Goal: Task Accomplishment & Management: Complete application form

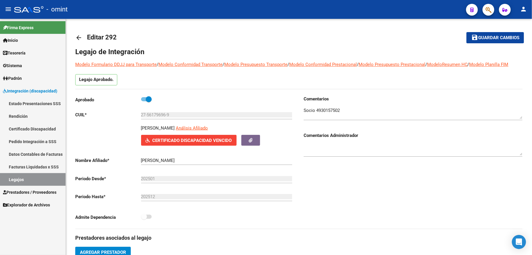
scroll to position [6, 0]
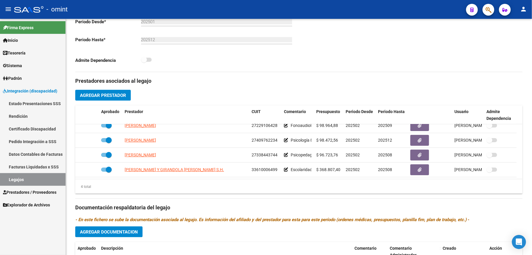
click at [32, 192] on span "Prestadores / Proveedores" at bounding box center [30, 192] width 54 height 6
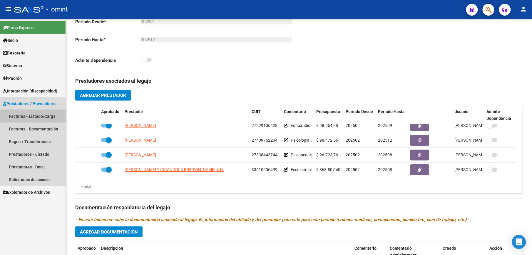
click at [36, 116] on link "Facturas - Listado/Carga" at bounding box center [33, 116] width 66 height 13
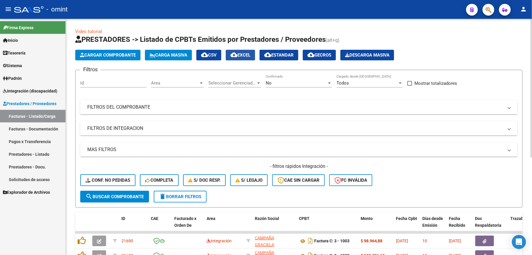
click at [251, 51] on button "cloud_download EXCEL" at bounding box center [240, 55] width 29 height 11
click at [284, 111] on mat-expansion-panel-header "FILTROS DEL COMPROBANTE" at bounding box center [298, 107] width 437 height 14
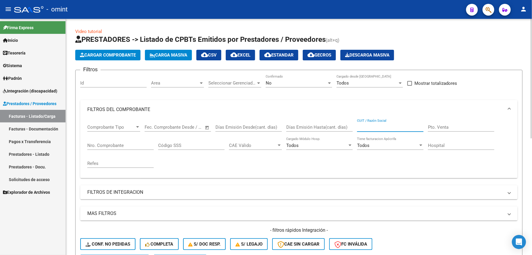
paste input "27338949257"
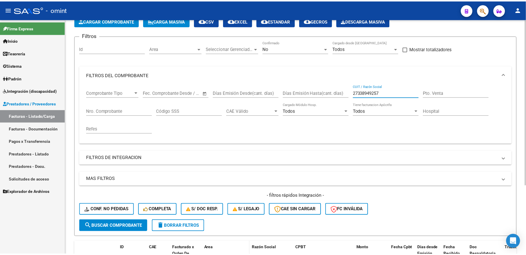
scroll to position [98, 0]
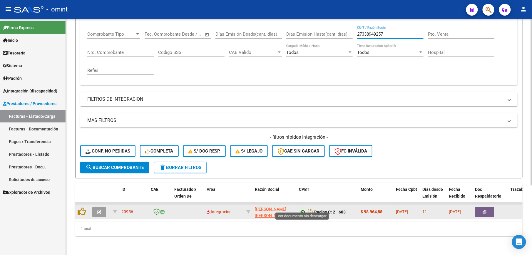
click at [303, 208] on icon at bounding box center [303, 211] width 8 height 7
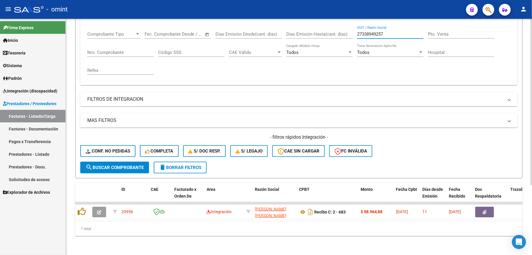
drag, startPoint x: 390, startPoint y: 30, endPoint x: 338, endPoint y: 29, distance: 51.8
click at [338, 29] on div "Comprobante Tipo Comprobante Tipo Fecha inicio – Fecha fin Fec. Comprobante Des…" at bounding box center [298, 53] width 423 height 54
paste input "255787166"
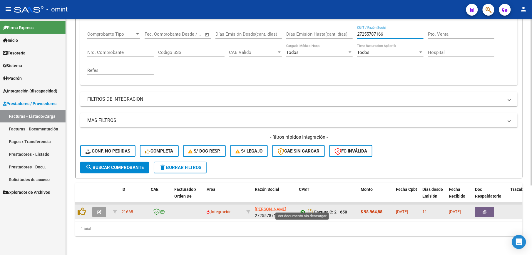
type input "27255787166"
click at [301, 208] on icon at bounding box center [303, 211] width 8 height 7
click at [99, 210] on icon "button" at bounding box center [99, 212] width 4 height 4
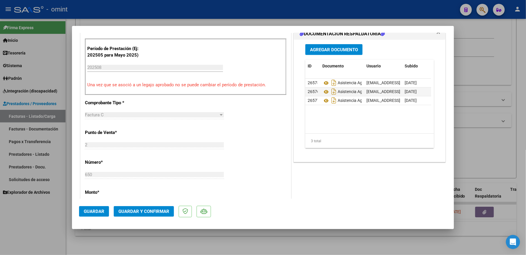
scroll to position [196, 0]
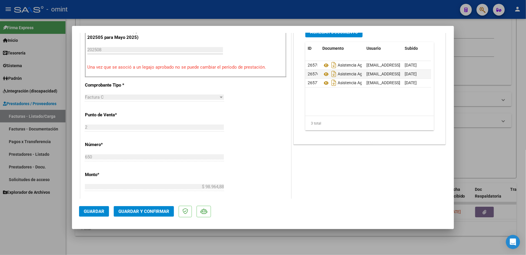
click at [159, 208] on span "Guardar y Confirmar" at bounding box center [143, 210] width 51 height 5
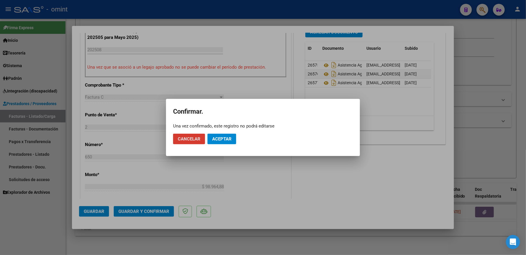
click at [230, 138] on span "Aceptar" at bounding box center [221, 138] width 19 height 5
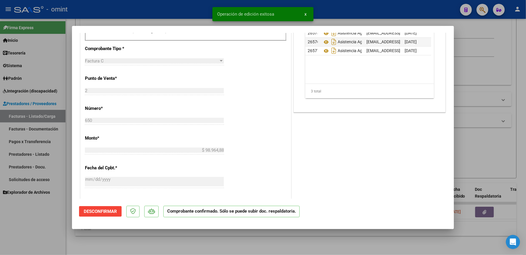
click at [475, 135] on div at bounding box center [263, 127] width 526 height 255
type input "$ 0,00"
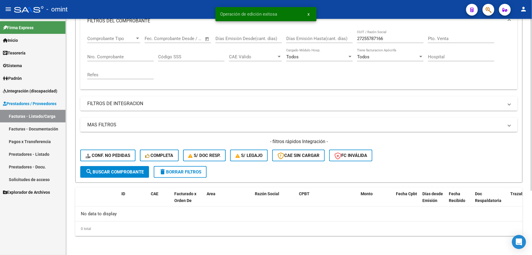
scroll to position [88, 0]
drag, startPoint x: 396, startPoint y: 39, endPoint x: 368, endPoint y: 39, distance: 27.9
click at [355, 39] on div "Comprobante Tipo Comprobante Tipo Fecha inicio – Fecha fin Fec. Comprobante Des…" at bounding box center [298, 58] width 423 height 54
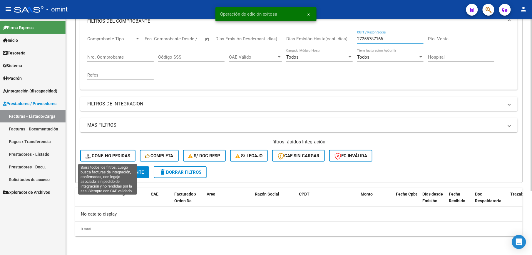
click at [116, 155] on span "Conf. no pedidas" at bounding box center [108, 155] width 45 height 5
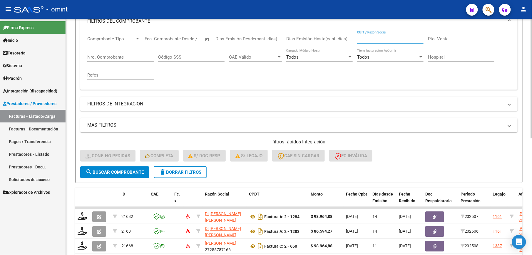
paste input "27255787166"
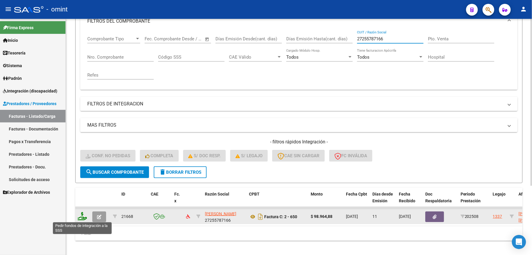
type input "27255787166"
click at [83, 216] on icon at bounding box center [82, 216] width 9 height 8
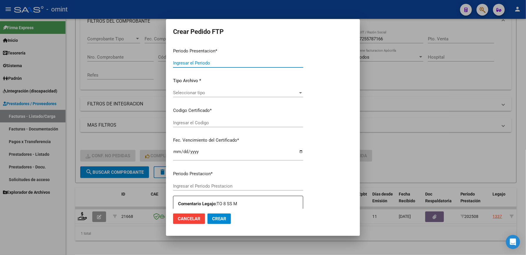
type input "202508"
type input "$ 98.964,88"
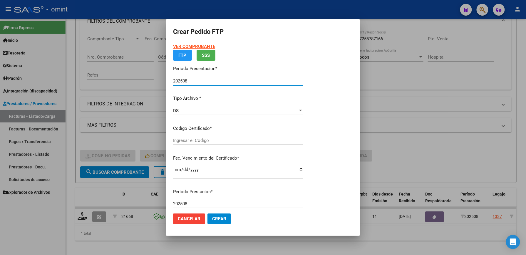
type input "5303633388"
type input "2029-11-30"
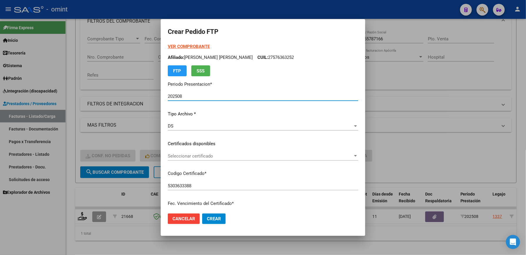
click at [180, 153] on span "Seleccionar certificado" at bounding box center [260, 155] width 185 height 5
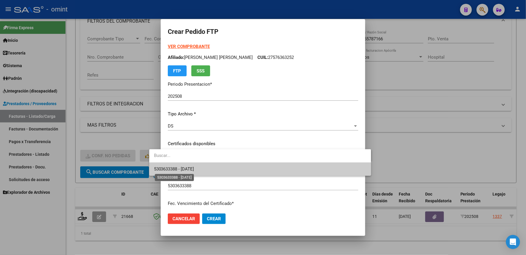
click at [178, 166] on span "5303633388 - 2029-11-30" at bounding box center [174, 168] width 40 height 5
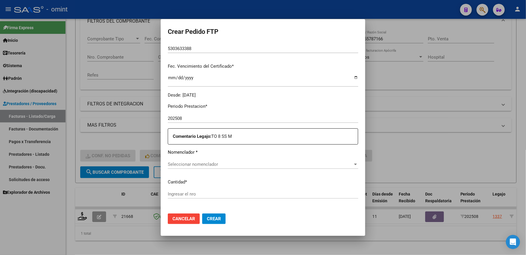
scroll to position [157, 0]
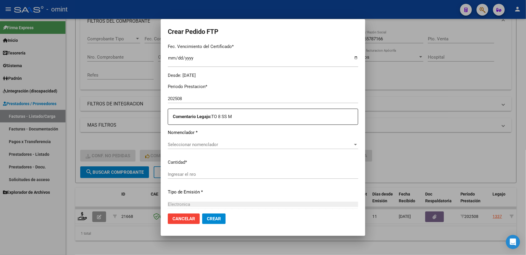
click at [214, 144] on span "Seleccionar nomenclador" at bounding box center [260, 144] width 185 height 5
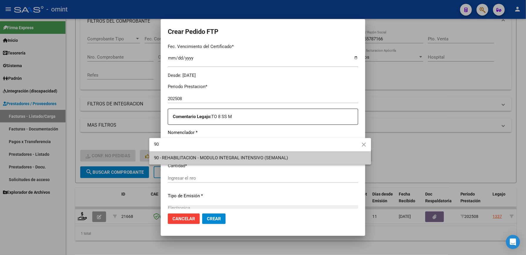
type input "90"
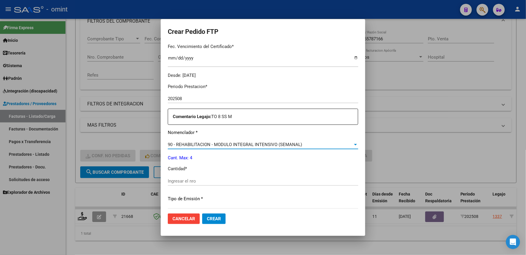
drag, startPoint x: 209, startPoint y: 178, endPoint x: 208, endPoint y: 174, distance: 3.4
click at [208, 175] on div "Periodo Prestacion * 202508 Ingresar el Periodo Prestacion Comentario Legajo: T…" at bounding box center [263, 179] width 191 height 201
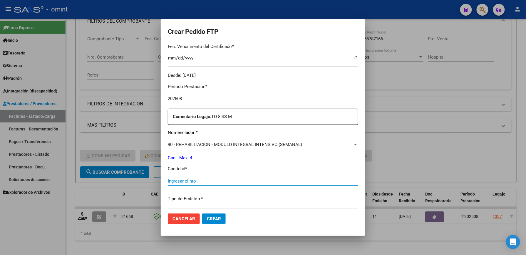
click at [208, 179] on input "Ingresar el nro" at bounding box center [263, 180] width 191 height 5
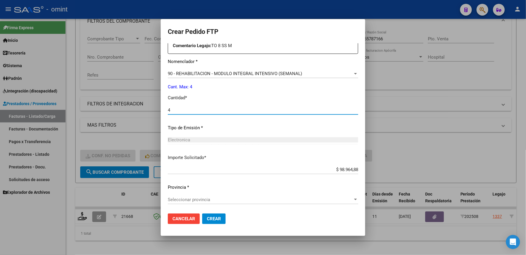
type input "4"
click at [193, 198] on span "Seleccionar provincia" at bounding box center [260, 199] width 185 height 5
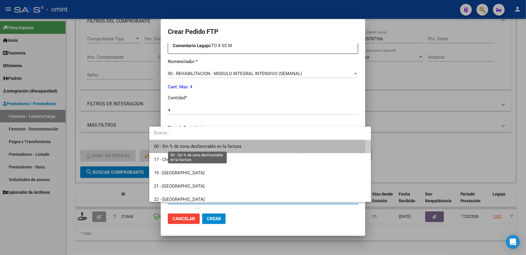
click at [194, 147] on span "00 - Sin % de zona desfavorable en la factura" at bounding box center [197, 145] width 87 height 5
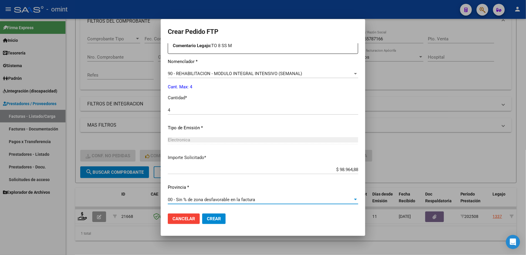
click at [207, 219] on span "Crear" at bounding box center [214, 218] width 14 height 5
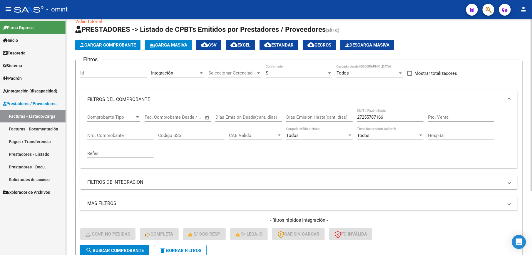
scroll to position [10, 0]
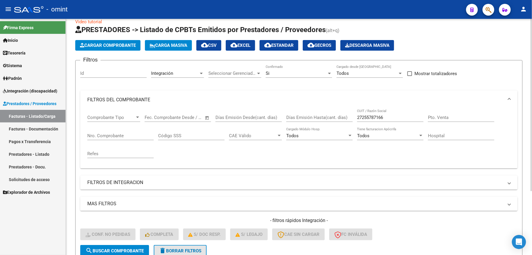
click at [183, 246] on button "delete Borrar Filtros" at bounding box center [180, 251] width 53 height 12
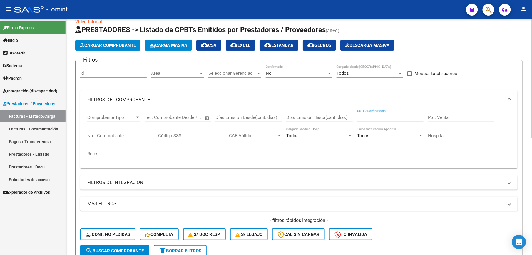
paste input "20521133008"
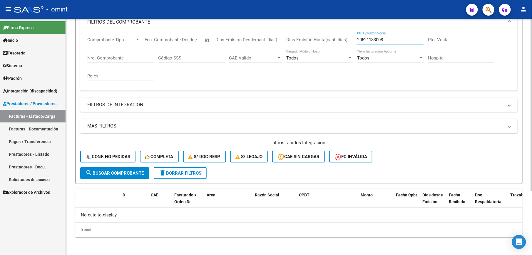
scroll to position [88, 0]
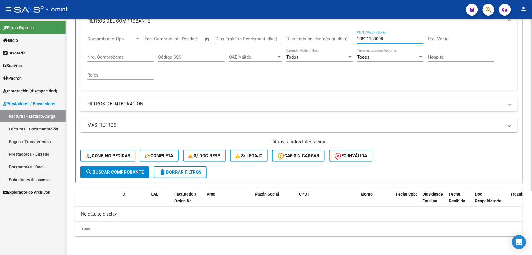
type input "20521133008"
click at [191, 174] on span "delete Borrar Filtros" at bounding box center [180, 171] width 42 height 5
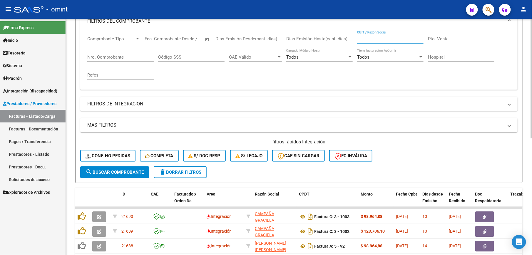
paste input "20521133008"
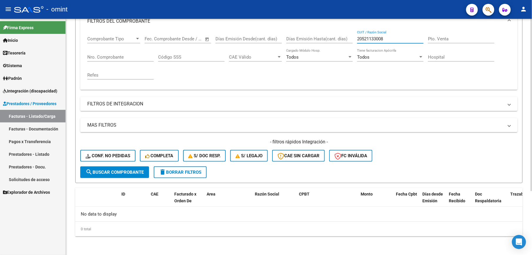
drag, startPoint x: 388, startPoint y: 39, endPoint x: 315, endPoint y: 42, distance: 72.7
click at [315, 42] on div "Comprobante Tipo Comprobante Tipo Fecha inicio – Fecha fin Fec. Comprobante Des…" at bounding box center [298, 58] width 423 height 54
paste input "7245521214"
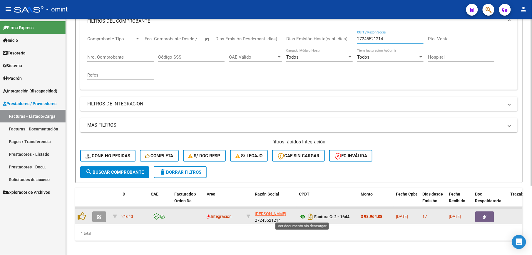
type input "27245521214"
click at [303, 217] on icon at bounding box center [303, 216] width 8 height 7
click at [98, 216] on icon "button" at bounding box center [99, 216] width 4 height 4
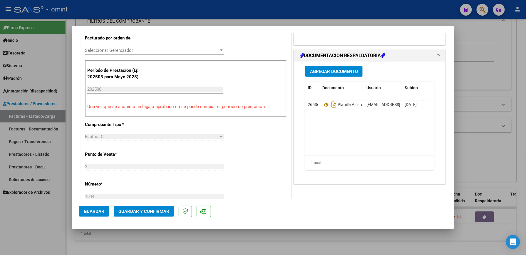
scroll to position [157, 0]
click at [152, 212] on span "Guardar y Confirmar" at bounding box center [143, 210] width 51 height 5
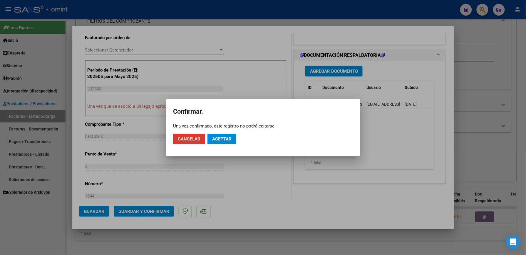
click at [223, 141] on button "Aceptar" at bounding box center [222, 138] width 29 height 11
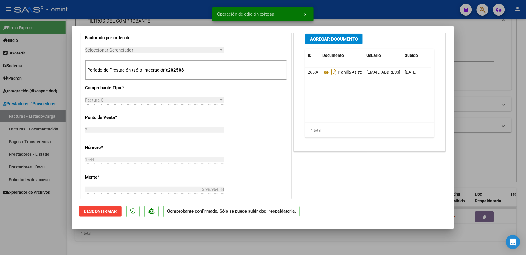
click at [520, 96] on div at bounding box center [263, 127] width 526 height 255
type input "$ 0,00"
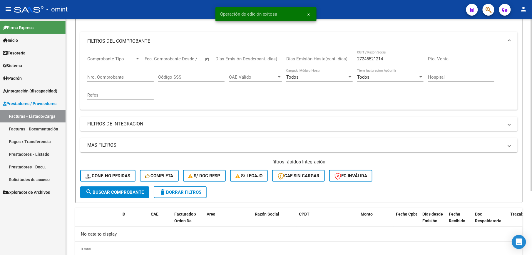
scroll to position [49, 0]
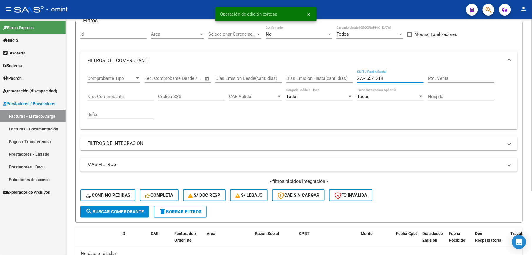
drag, startPoint x: 387, startPoint y: 79, endPoint x: 370, endPoint y: 78, distance: 17.1
click at [347, 81] on div "Comprobante Tipo Comprobante Tipo Fecha inicio – Fecha fin Fec. Comprobante Des…" at bounding box center [298, 97] width 423 height 54
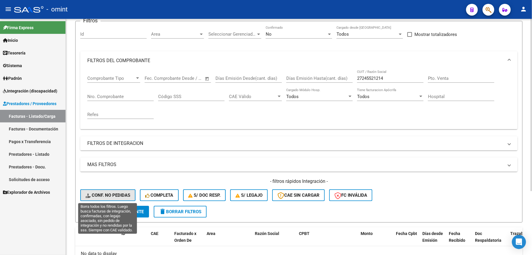
click at [110, 195] on span "Conf. no pedidas" at bounding box center [108, 194] width 45 height 5
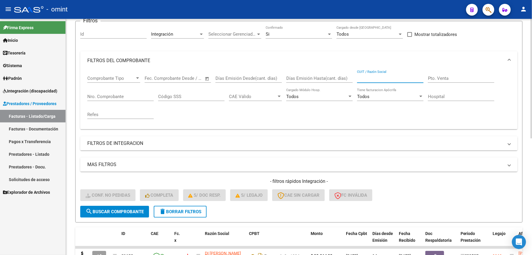
paste input "27245521214"
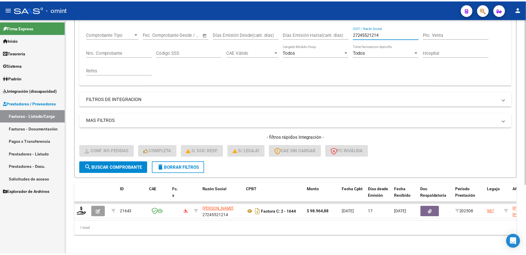
scroll to position [98, 0]
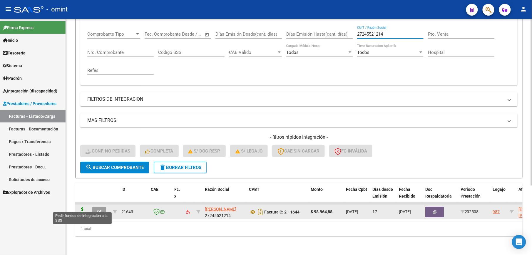
type input "27245521214"
click at [83, 207] on icon at bounding box center [82, 211] width 9 height 8
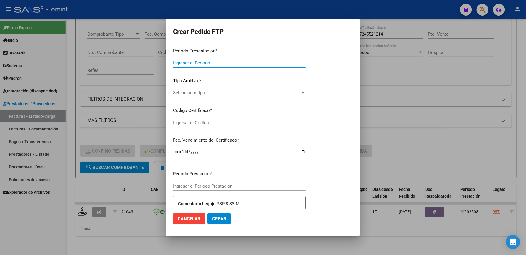
type input "202508"
type input "$ 98.964,88"
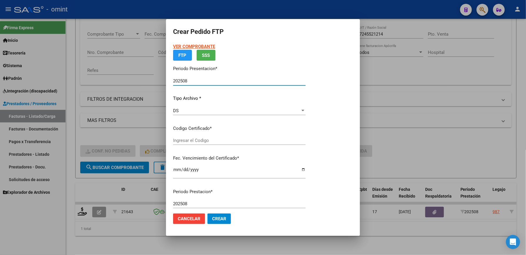
type input "7672690297"
type input "2023-07-31"
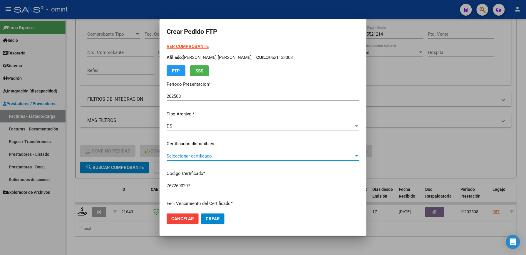
click at [178, 156] on span "Seleccionar certificado" at bounding box center [261, 155] width 188 height 5
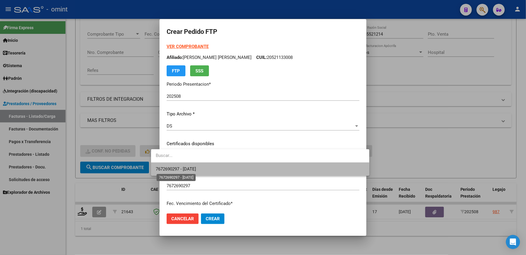
click at [179, 170] on span "7672690297 - 2023-07-31" at bounding box center [176, 168] width 40 height 5
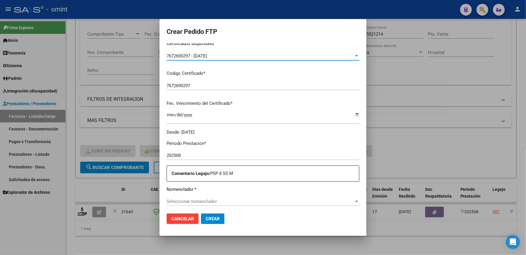
scroll to position [118, 0]
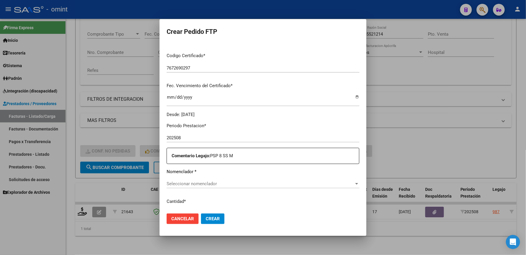
click at [210, 182] on span "Seleccionar nomenclador" at bounding box center [261, 183] width 188 height 5
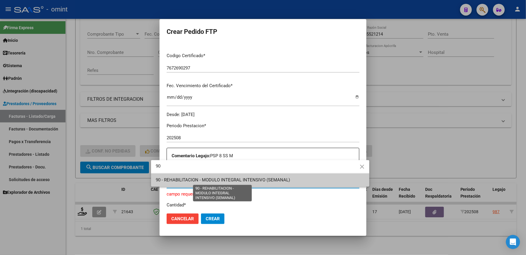
type input "90"
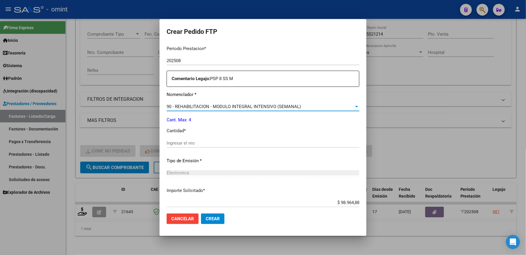
scroll to position [228, 0]
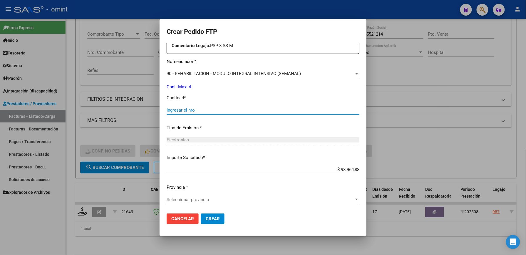
click at [195, 109] on input "Ingresar el nro" at bounding box center [263, 109] width 193 height 5
type input "4"
click at [185, 200] on span "Seleccionar provincia" at bounding box center [261, 199] width 188 height 5
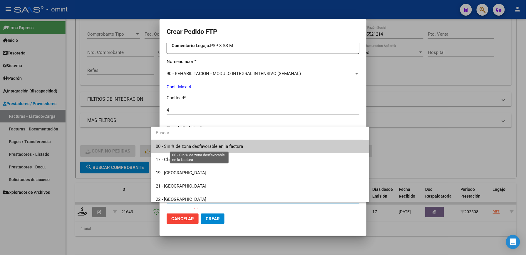
click at [205, 147] on span "00 - Sin % de zona desfavorable en la factura" at bounding box center [199, 145] width 87 height 5
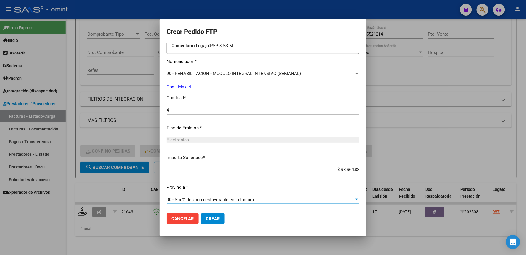
click at [203, 221] on button "Crear" at bounding box center [213, 218] width 24 height 11
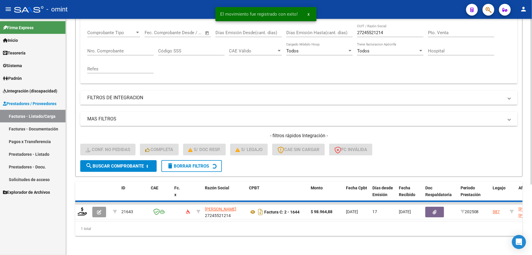
scroll to position [88, 0]
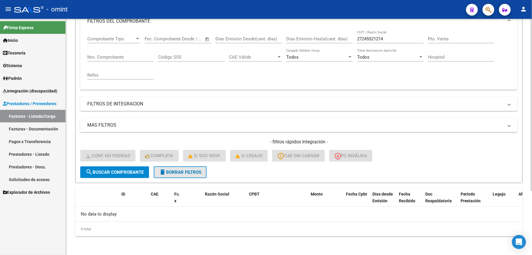
drag, startPoint x: 179, startPoint y: 174, endPoint x: 203, endPoint y: 166, distance: 24.9
click at [181, 174] on span "delete Borrar Filtros" at bounding box center [180, 171] width 42 height 5
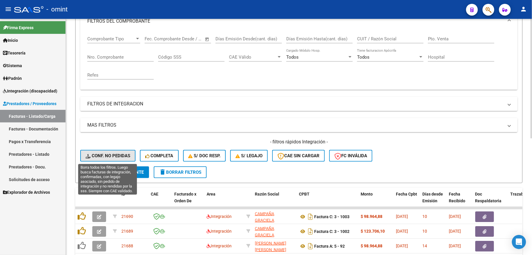
click at [123, 156] on span "Conf. no pedidas" at bounding box center [108, 155] width 45 height 5
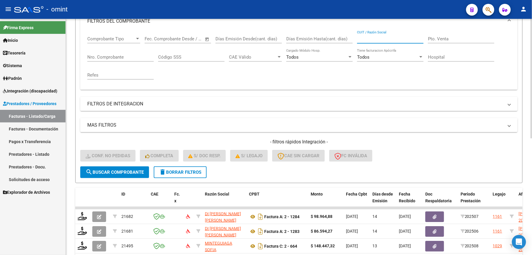
paste input "27245521214"
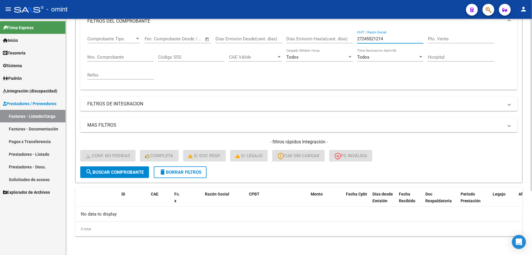
drag, startPoint x: 391, startPoint y: 40, endPoint x: 333, endPoint y: 39, distance: 57.9
click at [333, 40] on div "Comprobante Tipo Comprobante Tipo Fecha inicio – Fecha fin Fec. Comprobante Des…" at bounding box center [298, 58] width 423 height 54
paste input "371145635"
type input "27371145635"
drag, startPoint x: 186, startPoint y: 171, endPoint x: 191, endPoint y: 168, distance: 5.4
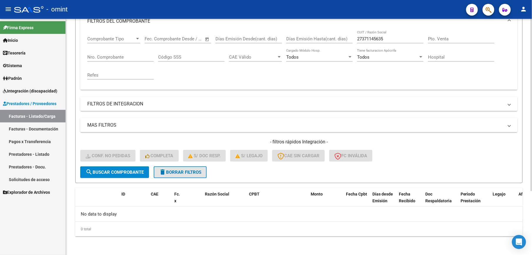
click at [187, 171] on span "delete Borrar Filtros" at bounding box center [180, 171] width 42 height 5
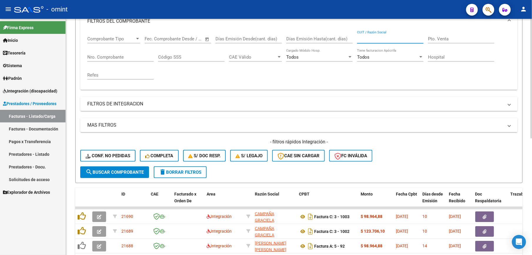
paste input "27371145635"
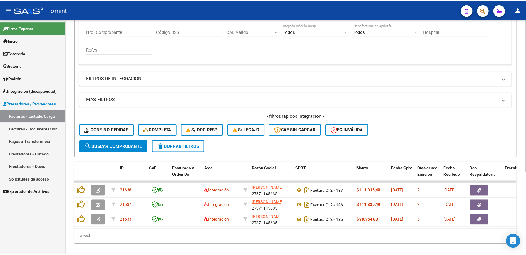
scroll to position [128, 0]
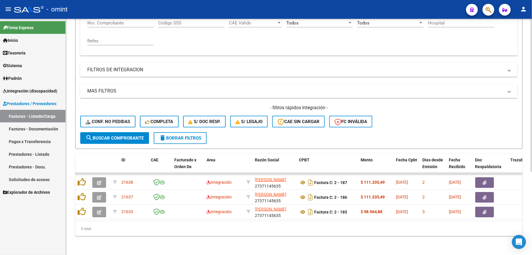
type input "27371145635"
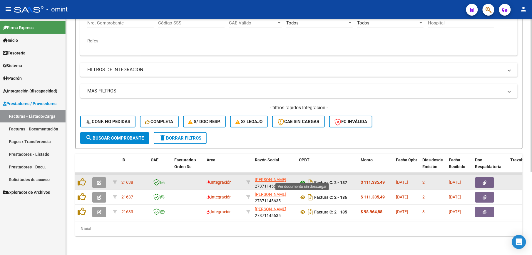
click at [303, 179] on icon at bounding box center [303, 182] width 8 height 7
click at [100, 180] on icon "button" at bounding box center [99, 182] width 4 height 4
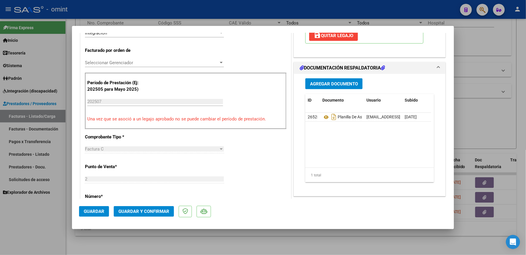
scroll to position [157, 0]
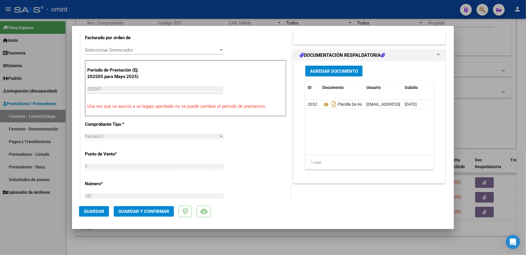
click at [160, 209] on span "Guardar y Confirmar" at bounding box center [143, 210] width 51 height 5
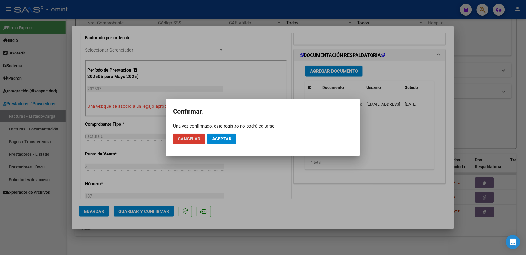
click at [221, 142] on button "Aceptar" at bounding box center [222, 138] width 29 height 11
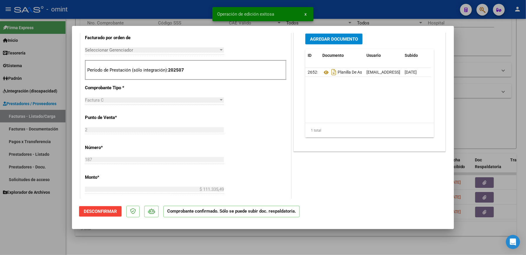
click at [62, 227] on div at bounding box center [263, 127] width 526 height 255
type input "$ 0,00"
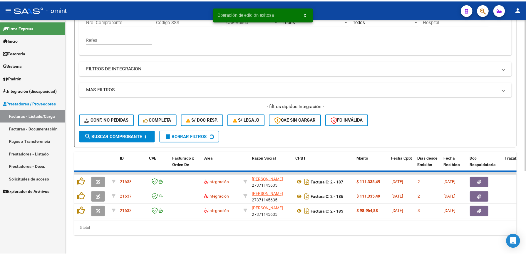
scroll to position [113, 0]
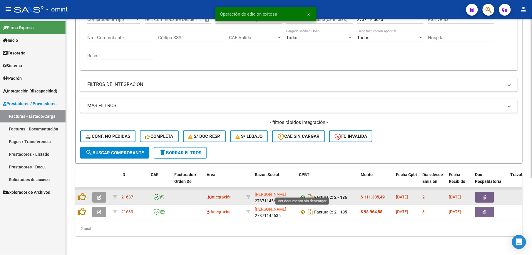
click at [301, 193] on icon at bounding box center [303, 196] width 8 height 7
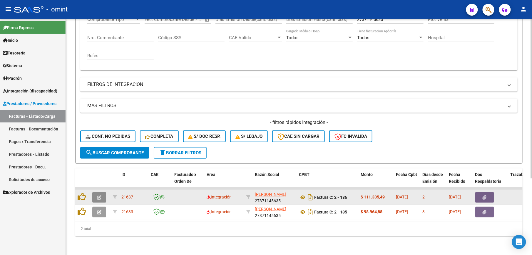
click at [99, 195] on icon "button" at bounding box center [99, 197] width 4 height 4
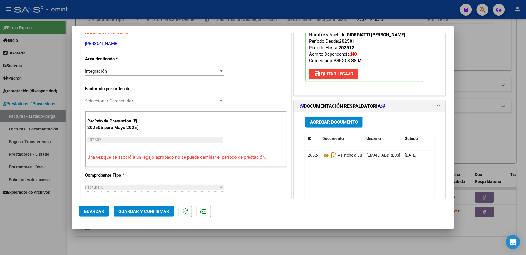
scroll to position [118, 0]
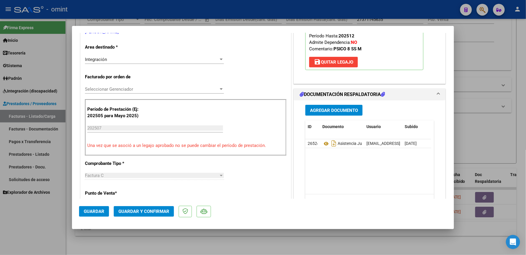
click at [238, 17] on div at bounding box center [263, 127] width 526 height 255
type input "$ 0,00"
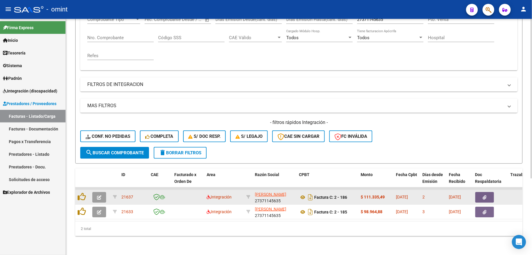
click at [101, 195] on icon "button" at bounding box center [99, 197] width 4 height 4
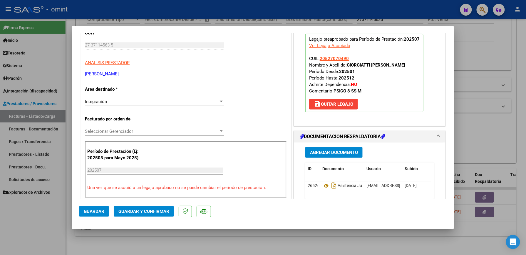
scroll to position [78, 0]
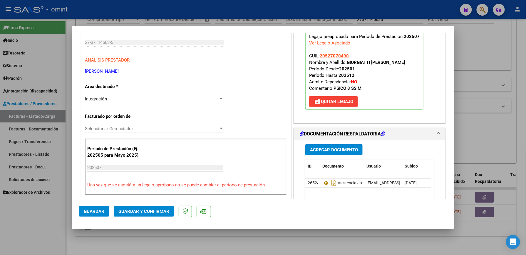
click at [127, 164] on div "202507 Ingrese el Período de Prestación como indica el ejemplo" at bounding box center [155, 167] width 136 height 9
click at [118, 168] on input "202507" at bounding box center [155, 167] width 136 height 5
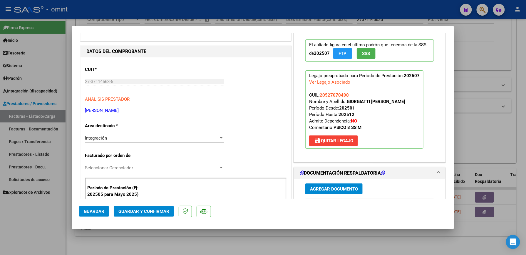
click at [324, 140] on span "save Quitar Legajo" at bounding box center [333, 140] width 39 height 5
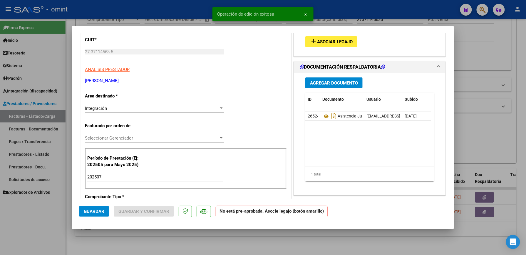
scroll to position [118, 0]
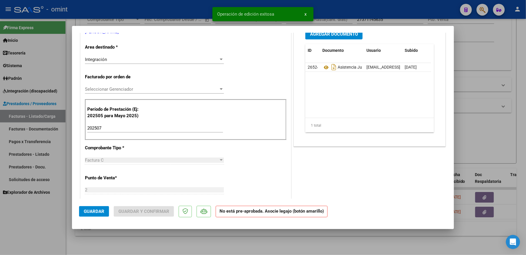
click at [112, 128] on input "202507" at bounding box center [155, 127] width 136 height 5
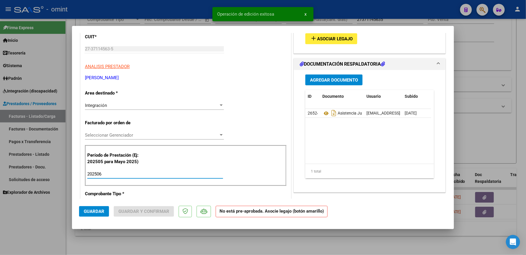
scroll to position [0, 0]
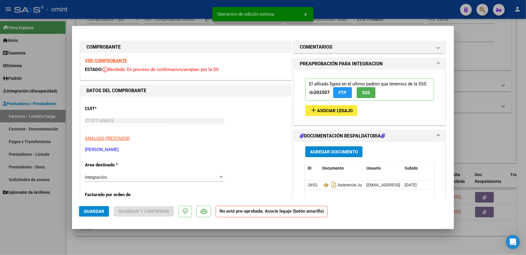
type input "202506"
click at [342, 111] on span "Asociar Legajo" at bounding box center [335, 110] width 36 height 5
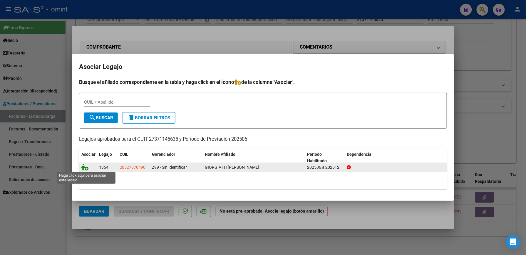
click at [85, 166] on icon at bounding box center [84, 167] width 7 height 6
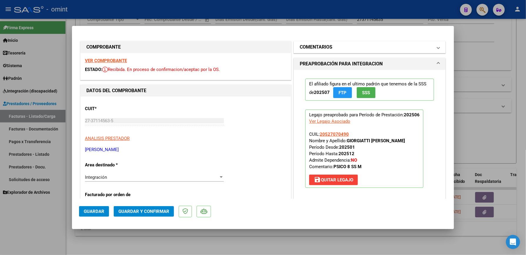
click at [360, 48] on mat-panel-title "COMENTARIOS" at bounding box center [366, 47] width 133 height 7
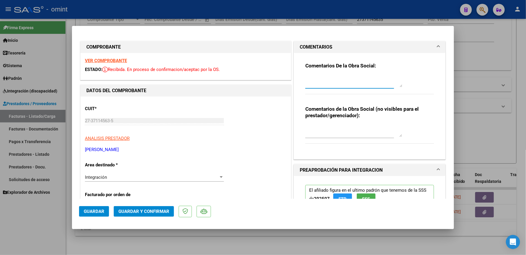
click at [327, 83] on textarea at bounding box center [353, 81] width 97 height 12
type textarea "se recuerda que lo habilitado es por un total de 8 ss mensuales"
click at [152, 206] on button "Guardar y Confirmar" at bounding box center [144, 211] width 60 height 11
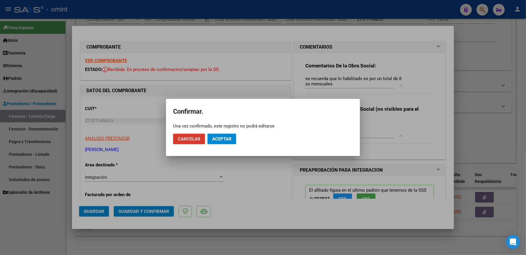
click at [228, 138] on span "Aceptar" at bounding box center [221, 138] width 19 height 5
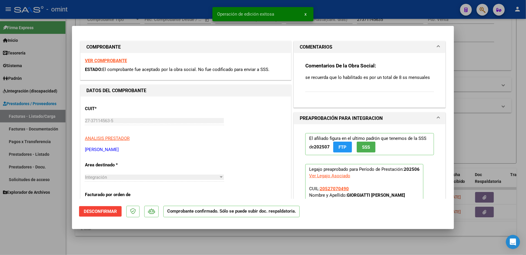
click at [62, 214] on div at bounding box center [263, 127] width 526 height 255
type input "$ 0,00"
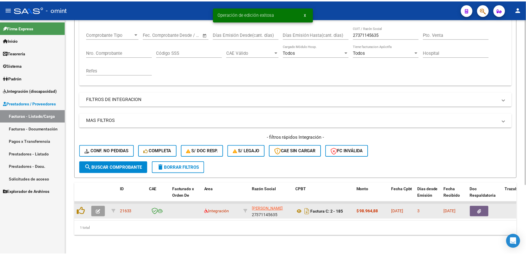
scroll to position [98, 0]
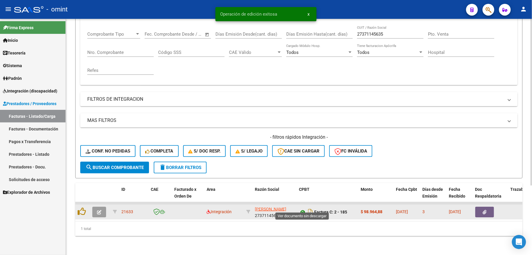
click at [302, 208] on icon at bounding box center [303, 211] width 8 height 7
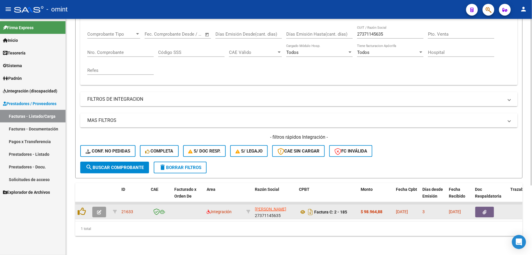
click at [98, 210] on icon "button" at bounding box center [99, 212] width 4 height 4
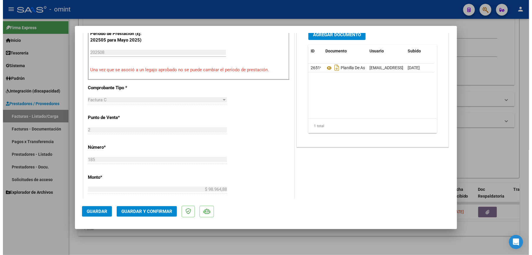
scroll to position [196, 0]
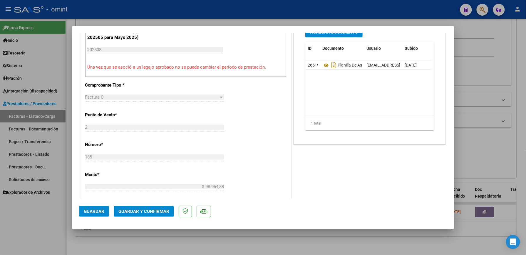
click at [155, 208] on span "Guardar y Confirmar" at bounding box center [143, 210] width 51 height 5
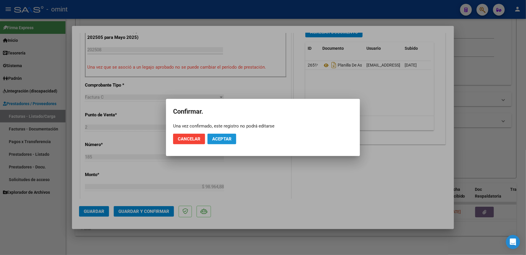
click at [221, 141] on span "Aceptar" at bounding box center [221, 138] width 19 height 5
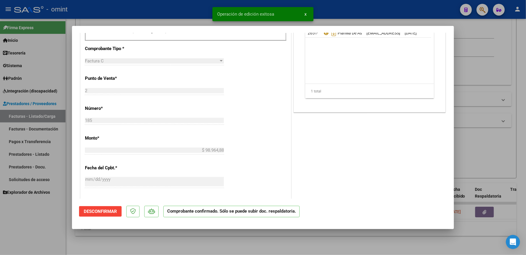
click at [349, 244] on div at bounding box center [263, 127] width 526 height 255
type input "$ 0,00"
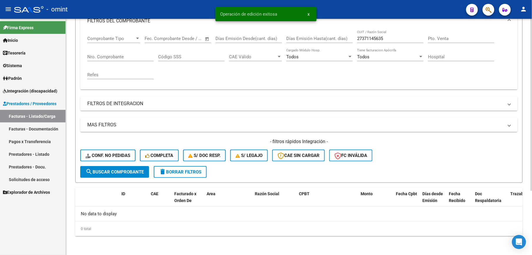
scroll to position [88, 0]
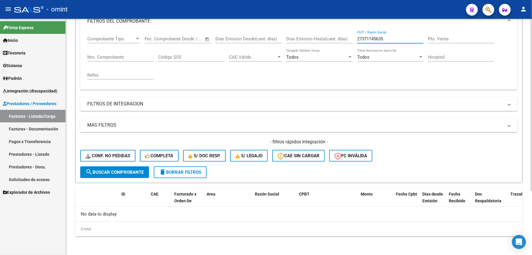
drag, startPoint x: 365, startPoint y: 39, endPoint x: 344, endPoint y: 40, distance: 20.9
click at [344, 40] on div "Comprobante Tipo Comprobante Tipo Fecha inicio – Fecha fin Fec. Comprobante Des…" at bounding box center [298, 58] width 423 height 54
paste input "28822607"
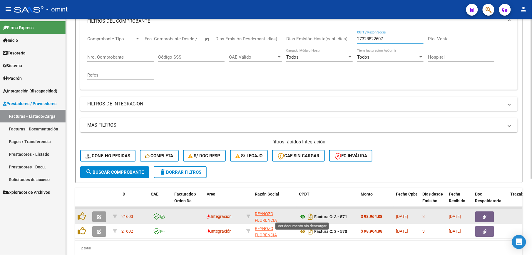
type input "27328822607"
click at [302, 215] on icon at bounding box center [303, 216] width 8 height 7
click at [99, 216] on icon "button" at bounding box center [99, 216] width 4 height 4
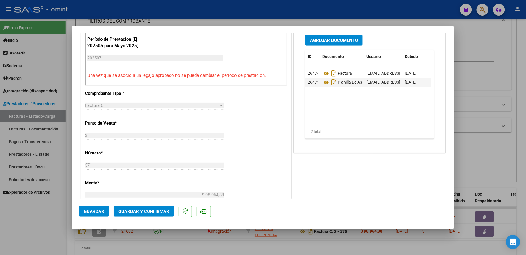
scroll to position [196, 0]
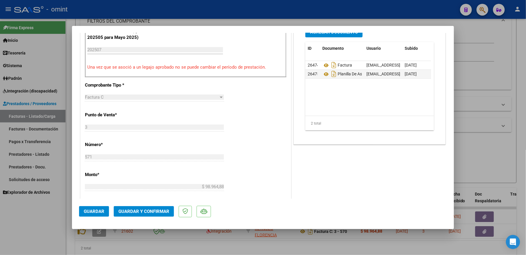
click at [155, 214] on button "Guardar y Confirmar" at bounding box center [144, 211] width 60 height 11
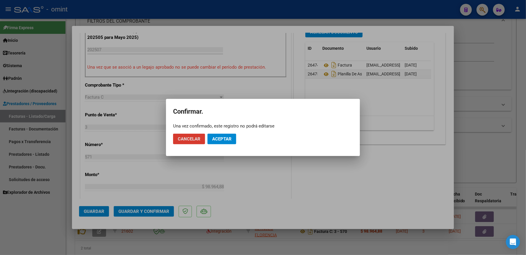
click at [219, 138] on span "Aceptar" at bounding box center [221, 138] width 19 height 5
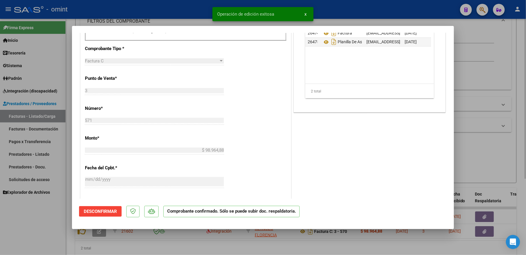
click at [298, 245] on div at bounding box center [263, 127] width 526 height 255
type input "$ 0,00"
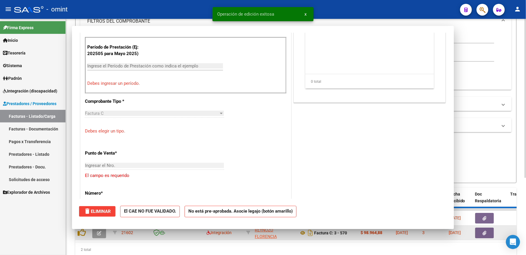
scroll to position [0, 0]
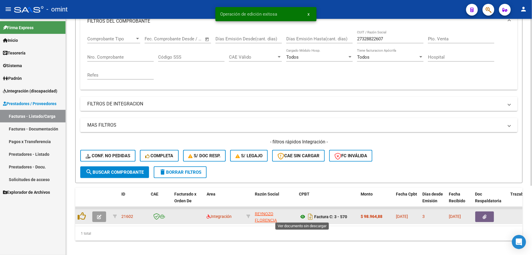
click at [303, 216] on icon at bounding box center [303, 216] width 8 height 7
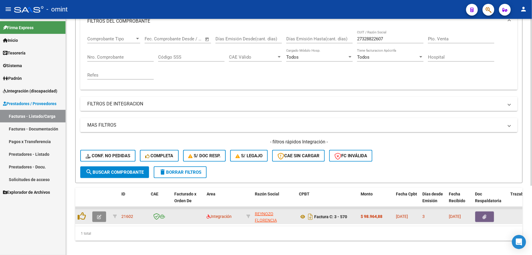
click at [101, 213] on button "button" at bounding box center [99, 216] width 14 height 11
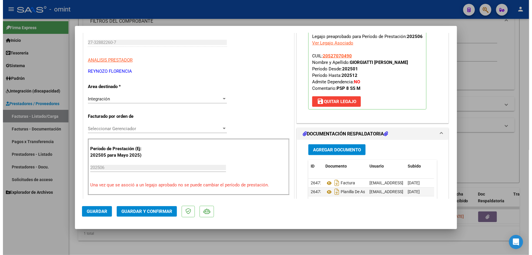
scroll to position [118, 0]
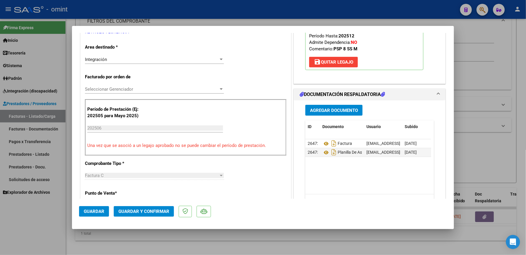
click at [163, 211] on span "Guardar y Confirmar" at bounding box center [143, 210] width 51 height 5
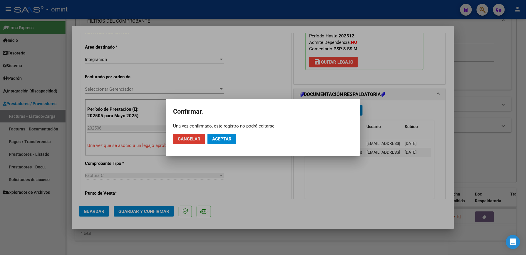
click at [215, 139] on span "Aceptar" at bounding box center [221, 138] width 19 height 5
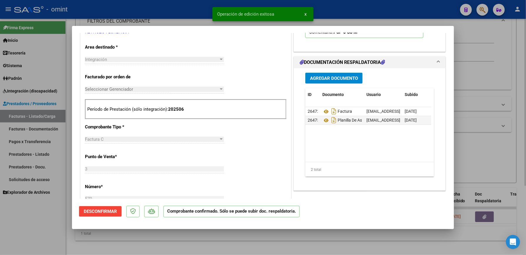
drag, startPoint x: 280, startPoint y: 243, endPoint x: 274, endPoint y: 239, distance: 6.9
click at [279, 243] on div at bounding box center [263, 127] width 526 height 255
type input "$ 0,00"
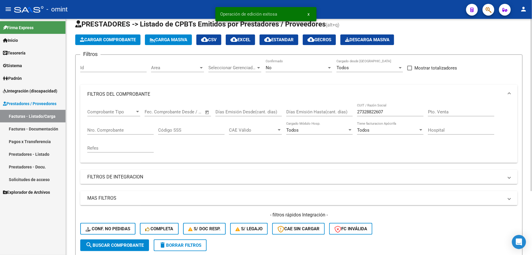
scroll to position [10, 0]
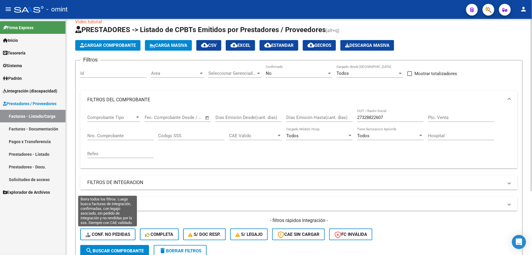
click at [121, 230] on button "Conf. no pedidas" at bounding box center [107, 234] width 55 height 12
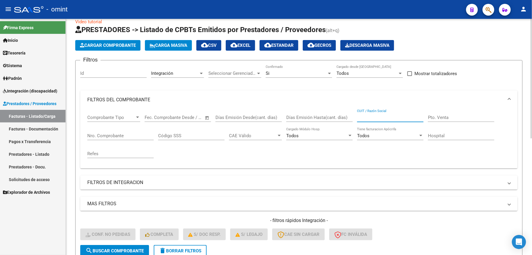
paste input "27328822607"
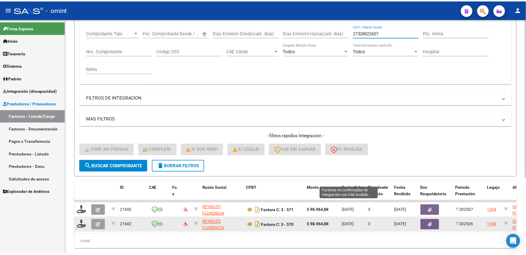
scroll to position [113, 0]
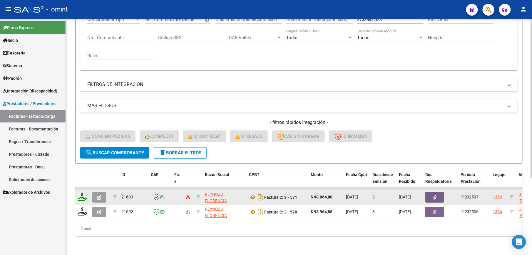
type input "27328822607"
click at [85, 192] on icon at bounding box center [82, 196] width 9 height 8
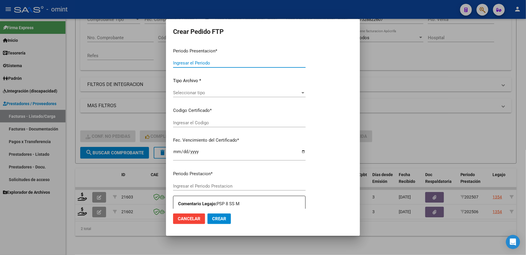
type input "202508"
type input "202507"
type input "$ 98.964,88"
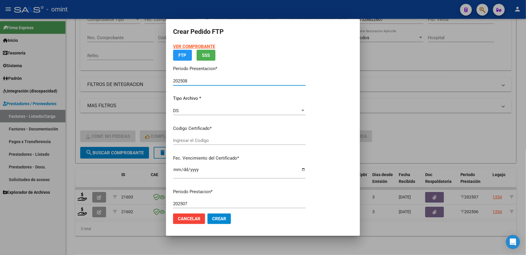
type input "4383498611"
type input "2026-05-30"
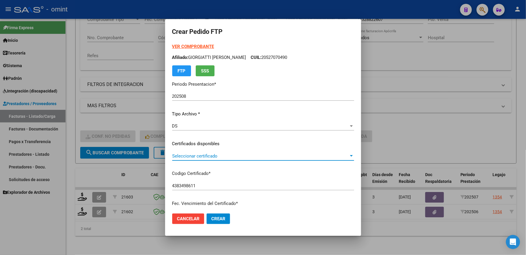
click at [191, 156] on span "Seleccionar certificado" at bounding box center [260, 155] width 177 height 5
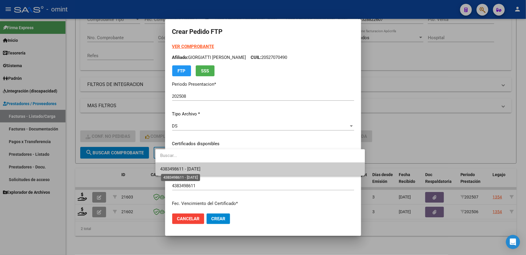
click at [180, 171] on span "4383498611 - 2026-05-30" at bounding box center [180, 168] width 40 height 5
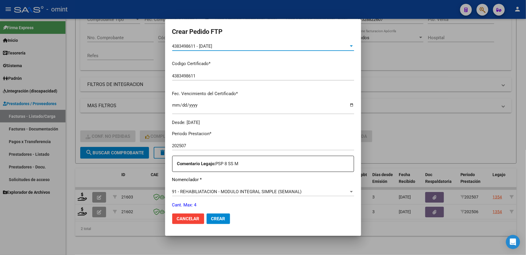
scroll to position [157, 0]
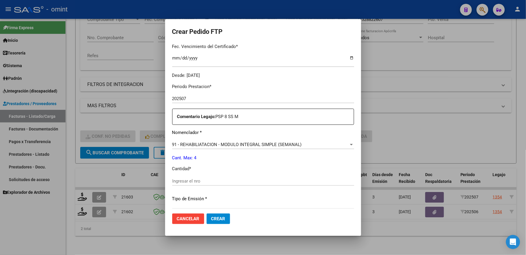
click at [196, 180] on input "Ingresar el nro" at bounding box center [263, 180] width 182 height 5
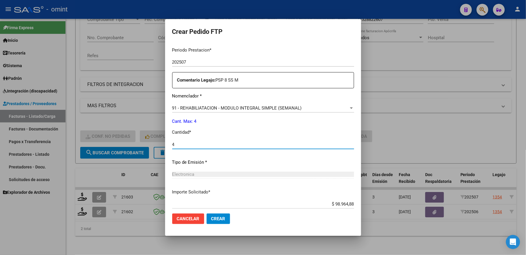
scroll to position [228, 0]
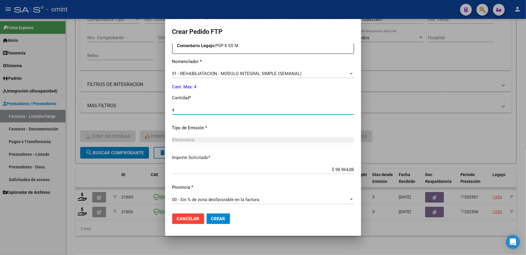
type input "4"
click at [211, 216] on span "Crear" at bounding box center [218, 218] width 14 height 5
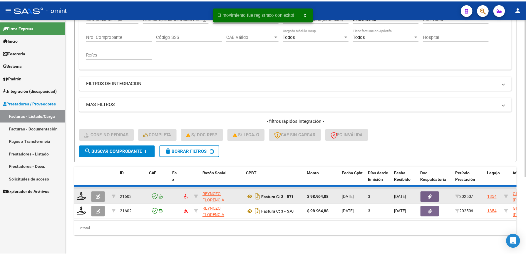
scroll to position [98, 0]
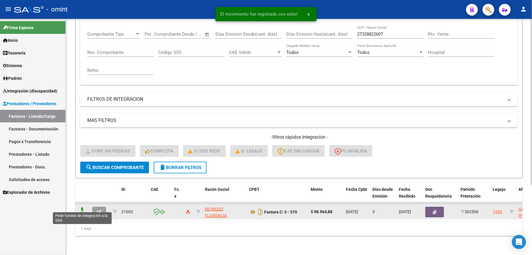
click at [81, 208] on icon at bounding box center [82, 211] width 9 height 8
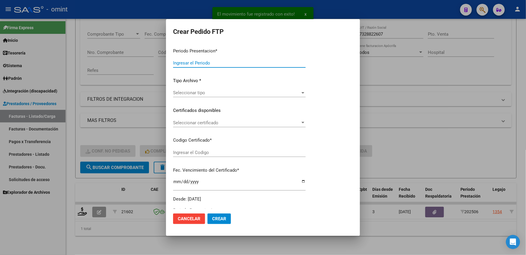
type input "202508"
type input "202506"
type input "$ 98.964,88"
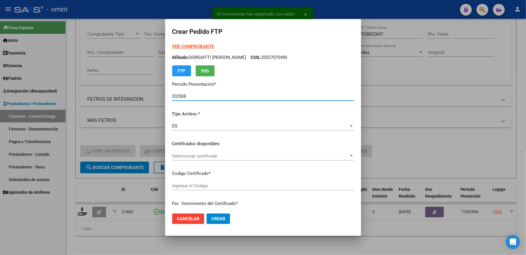
type input "4383498611"
type input "2026-05-30"
click at [200, 155] on span "Seleccionar certificado" at bounding box center [260, 155] width 177 height 5
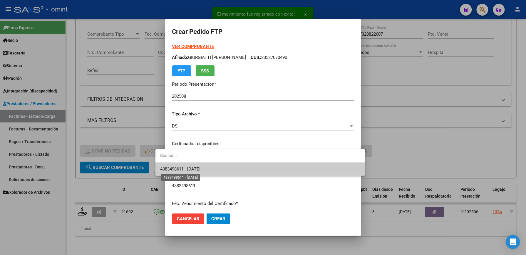
click at [196, 168] on span "4383498611 - 2026-05-30" at bounding box center [180, 168] width 40 height 5
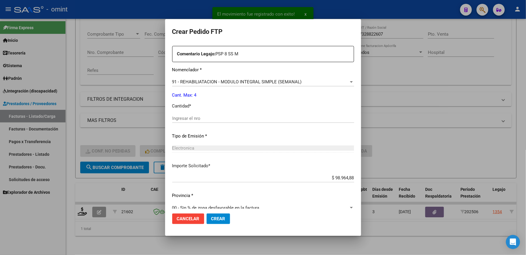
scroll to position [228, 0]
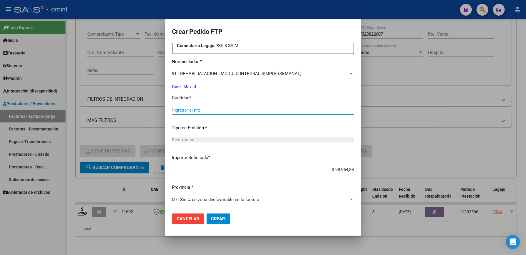
click at [185, 108] on input "Ingresar el nro" at bounding box center [263, 109] width 182 height 5
type input "4"
click at [211, 219] on span "Crear" at bounding box center [218, 218] width 14 height 5
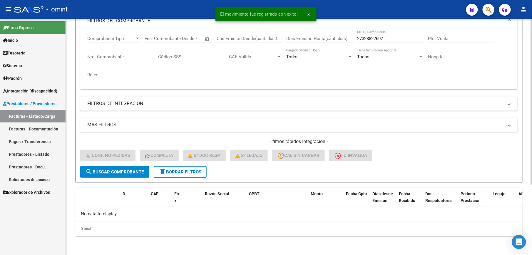
scroll to position [88, 0]
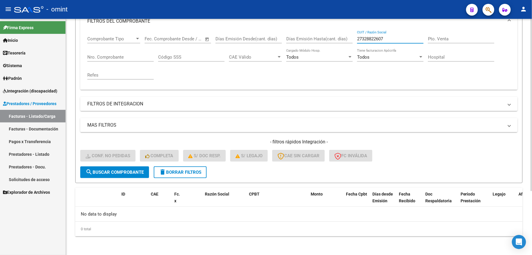
drag, startPoint x: 387, startPoint y: 39, endPoint x: 332, endPoint y: 37, distance: 55.0
click at [332, 37] on div "Comprobante Tipo Comprobante Tipo Fecha inicio – Fecha fin Fec. Comprobante Des…" at bounding box center [298, 58] width 423 height 54
paste input "71145635"
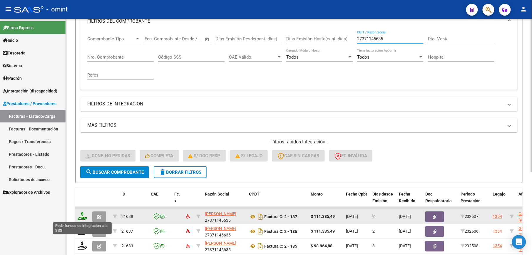
type input "27371145635"
click at [81, 214] on icon at bounding box center [82, 216] width 9 height 8
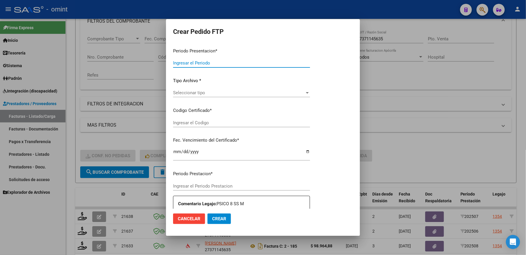
type input "202508"
type input "202507"
type input "$ 111.335,49"
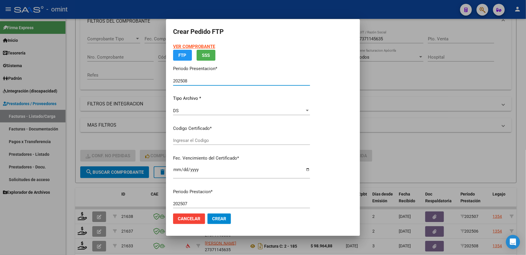
type input "4383498611"
type input "2026-05-30"
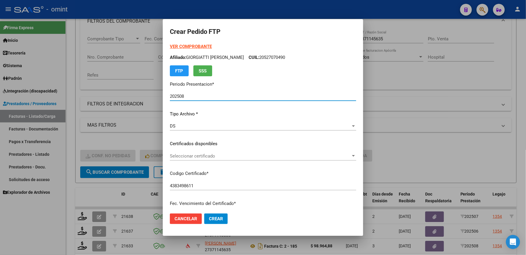
click at [203, 156] on span "Seleccionar certificado" at bounding box center [260, 155] width 181 height 5
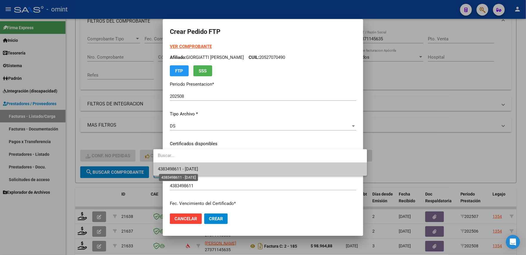
click at [194, 169] on span "4383498611 - 2026-05-30" at bounding box center [178, 168] width 40 height 5
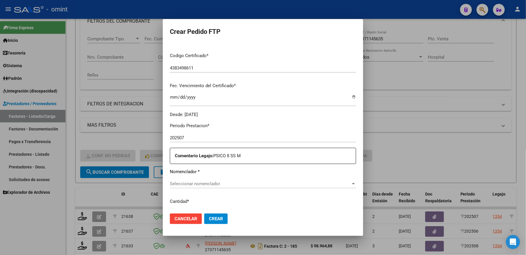
scroll to position [157, 0]
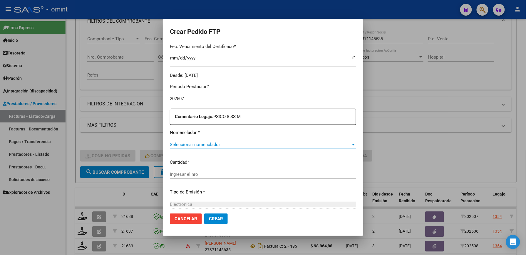
click at [208, 142] on span "Seleccionar nomenclador" at bounding box center [260, 144] width 181 height 5
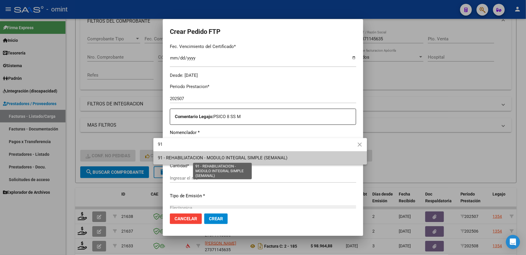
type input "91"
click at [208, 157] on span "91 - REHABILIATACION - MODULO INTEGRAL SIMPLE (SEMANAL)" at bounding box center [223, 157] width 130 height 5
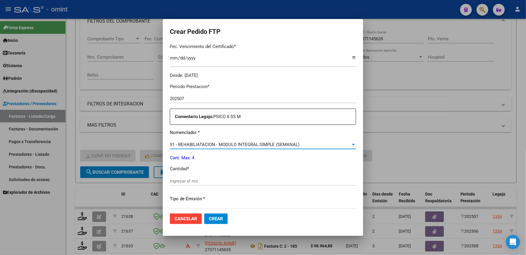
click at [191, 177] on div "Ingresar el nro" at bounding box center [263, 180] width 186 height 9
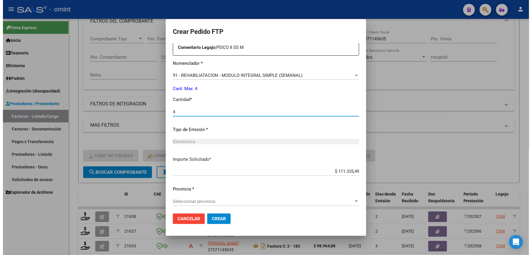
scroll to position [228, 0]
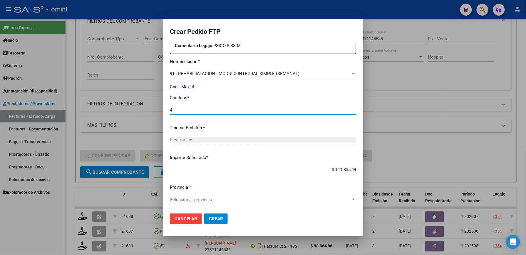
type input "4"
click at [198, 197] on span "Seleccionar provincia" at bounding box center [260, 199] width 181 height 5
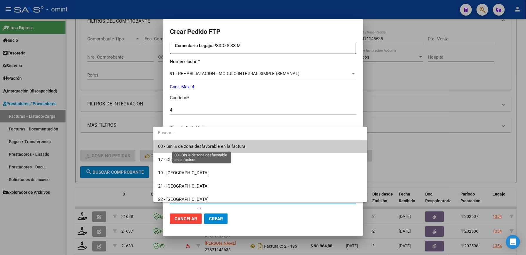
drag, startPoint x: 201, startPoint y: 147, endPoint x: 205, endPoint y: 170, distance: 23.0
click at [201, 148] on span "00 - Sin % de zona desfavorable en la factura" at bounding box center [201, 145] width 87 height 5
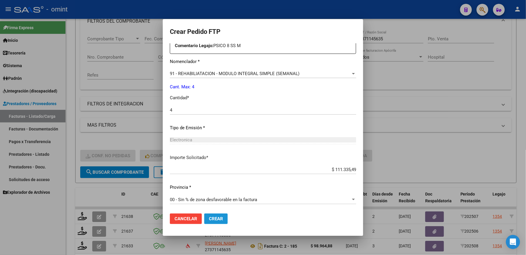
click at [209, 218] on span "Crear" at bounding box center [216, 218] width 14 height 5
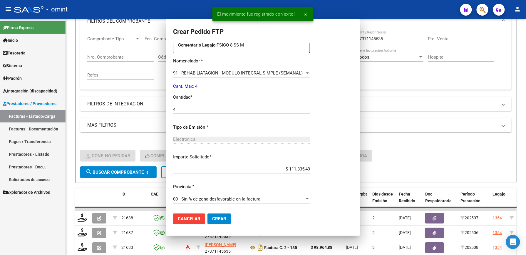
scroll to position [0, 0]
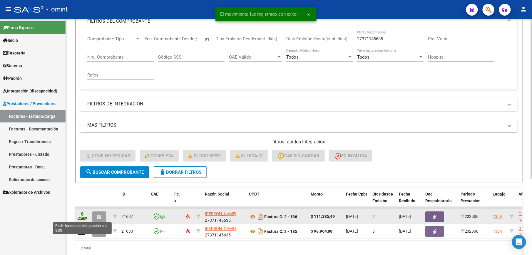
click at [83, 218] on icon at bounding box center [82, 216] width 9 height 8
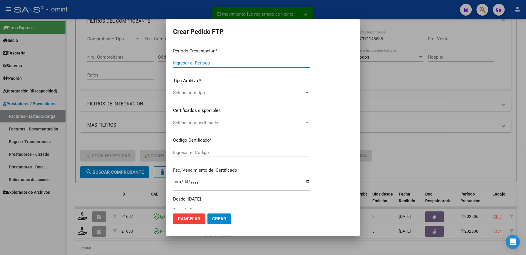
type input "202508"
type input "202506"
type input "$ 111.335,49"
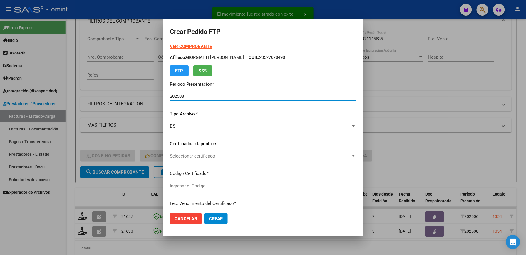
type input "4383498611"
type input "2026-05-30"
click at [209, 153] on span "Seleccionar certificado" at bounding box center [260, 155] width 181 height 5
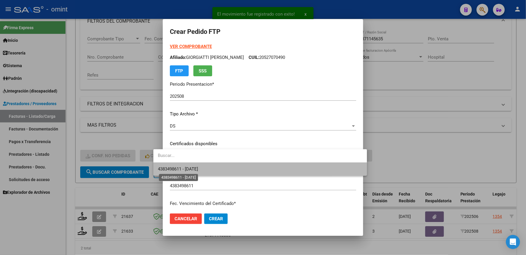
click at [198, 170] on span "4383498611 - 2026-05-30" at bounding box center [178, 168] width 40 height 5
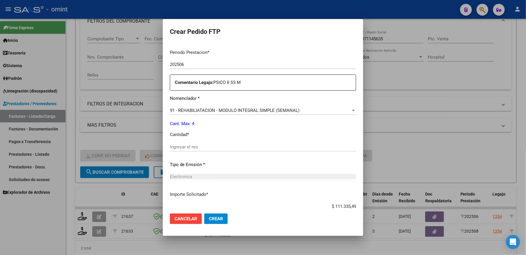
scroll to position [196, 0]
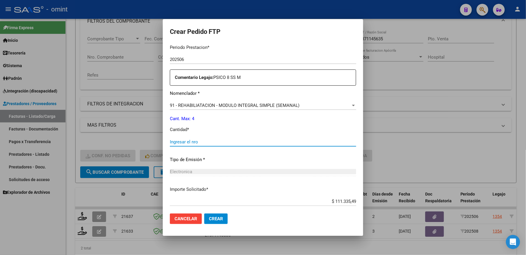
click at [193, 141] on input "Ingresar el nro" at bounding box center [263, 141] width 186 height 5
type input "4"
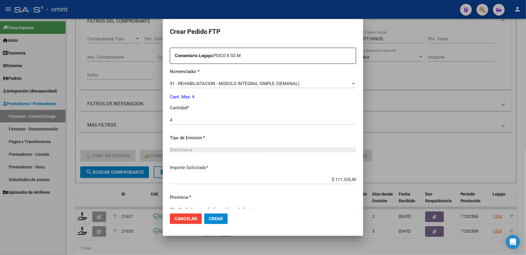
scroll to position [228, 0]
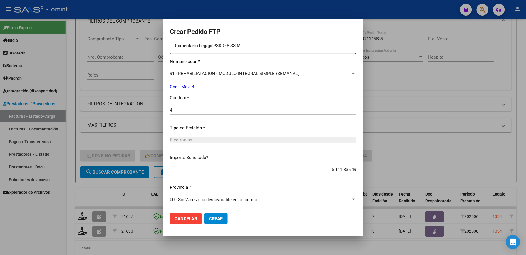
click at [209, 220] on span "Crear" at bounding box center [216, 218] width 14 height 5
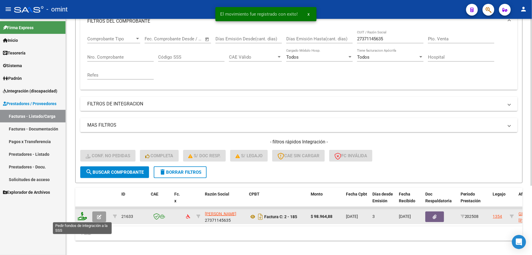
click at [84, 217] on icon at bounding box center [82, 216] width 9 height 8
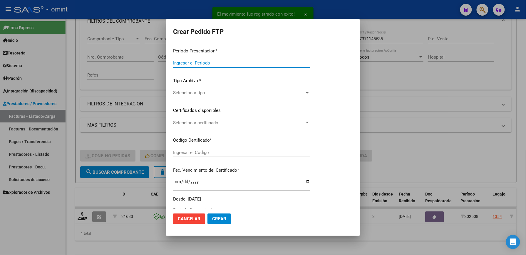
type input "202508"
type input "$ 98.964,88"
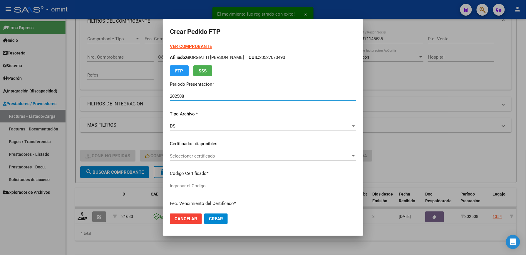
type input "4383498611"
type input "2026-05-30"
click at [188, 152] on div "Seleccionar certificado Seleccionar certificado" at bounding box center [263, 155] width 186 height 9
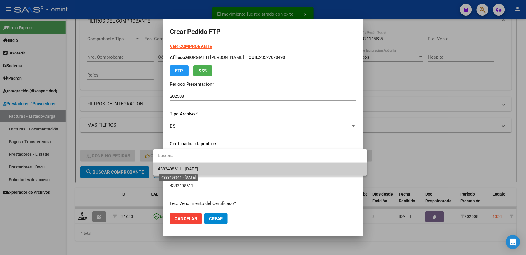
click at [191, 166] on span "4383498611 - 2026-05-30" at bounding box center [178, 168] width 40 height 5
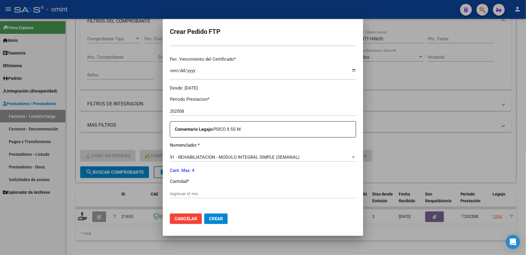
scroll to position [157, 0]
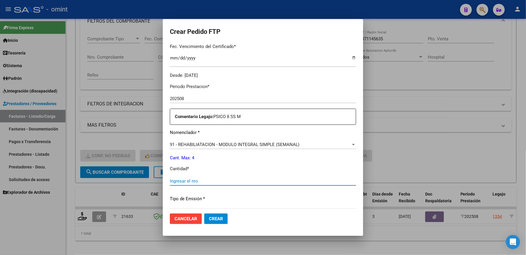
click at [190, 180] on input "Ingresar el nro" at bounding box center [263, 180] width 186 height 5
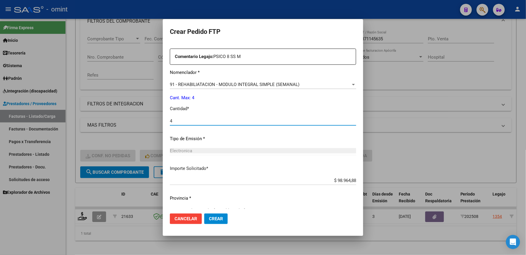
scroll to position [228, 0]
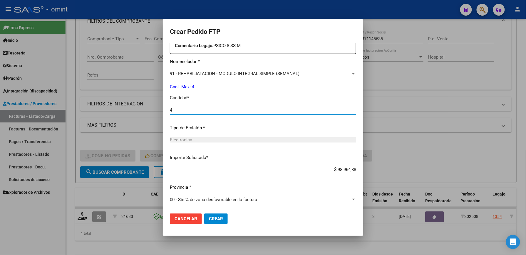
type input "4"
click at [209, 220] on span "Crear" at bounding box center [216, 218] width 14 height 5
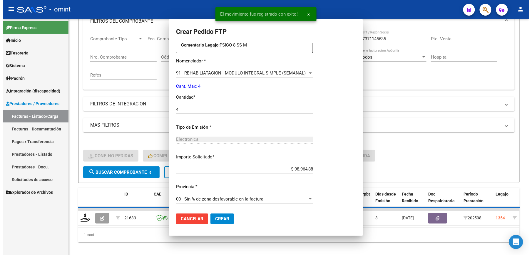
scroll to position [0, 0]
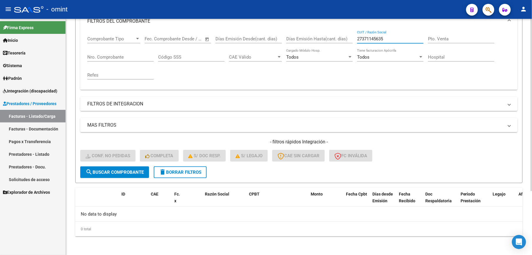
drag, startPoint x: 395, startPoint y: 40, endPoint x: 340, endPoint y: 40, distance: 55.6
click at [340, 41] on div "Comprobante Tipo Comprobante Tipo Fecha inicio – Fecha fin Fec. Comprobante Des…" at bounding box center [298, 58] width 423 height 54
paste input "245521214"
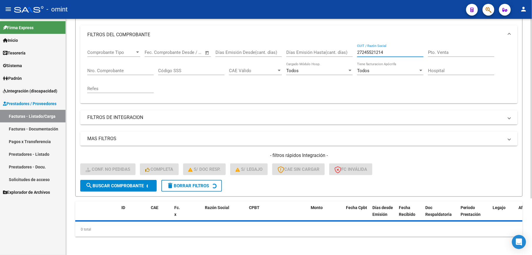
scroll to position [88, 0]
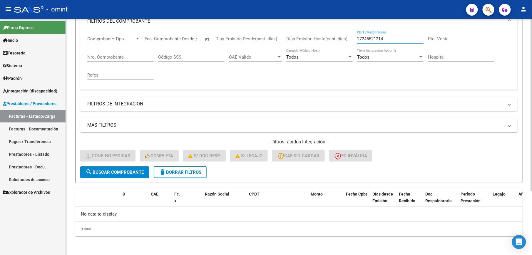
type input "27245521214"
click at [172, 172] on span "delete Borrar Filtros" at bounding box center [180, 171] width 42 height 5
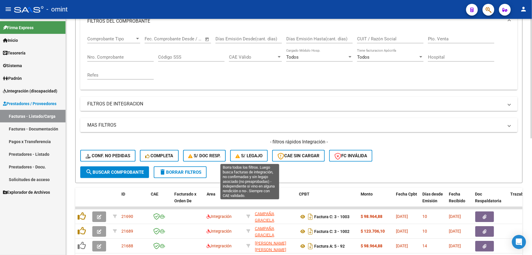
click at [244, 157] on span "S/ legajo" at bounding box center [248, 155] width 27 height 5
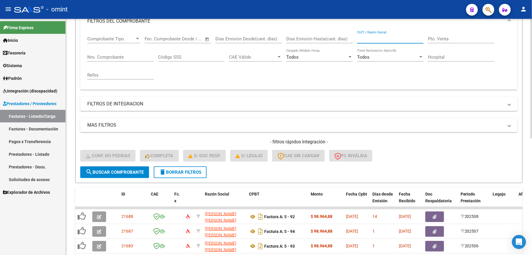
paste input "27245521214"
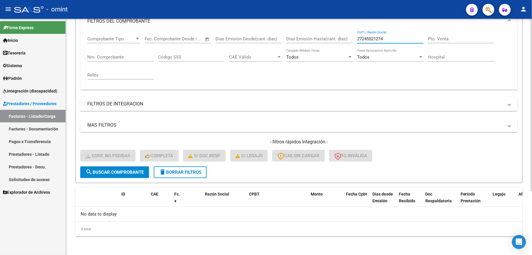
type input "27245521214"
click at [198, 173] on span "delete Borrar Filtros" at bounding box center [180, 171] width 42 height 5
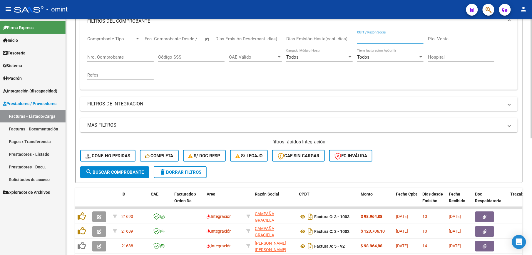
paste input "27245521214"
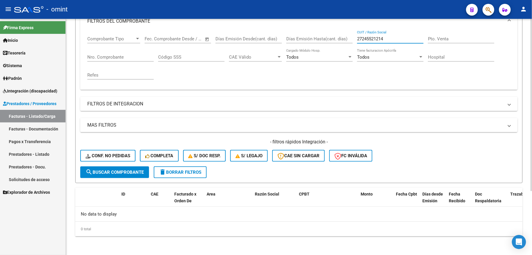
type input "27245521214"
click at [180, 171] on span "delete Borrar Filtros" at bounding box center [180, 171] width 42 height 5
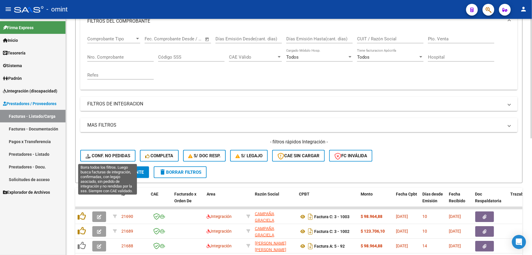
click at [122, 156] on span "Conf. no pedidas" at bounding box center [108, 155] width 45 height 5
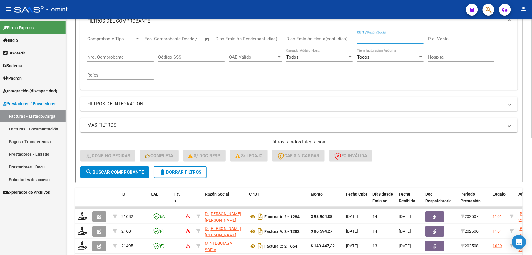
paste input "27245521214"
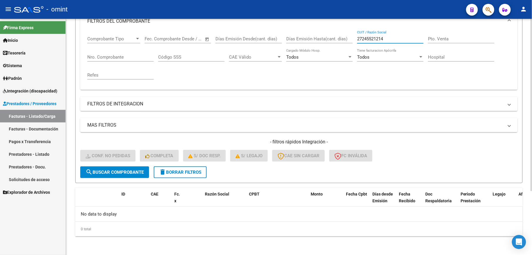
type input "27245521214"
click at [174, 173] on span "delete Borrar Filtros" at bounding box center [180, 171] width 42 height 5
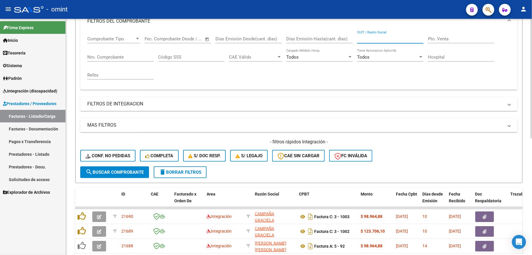
paste input "27245521214"
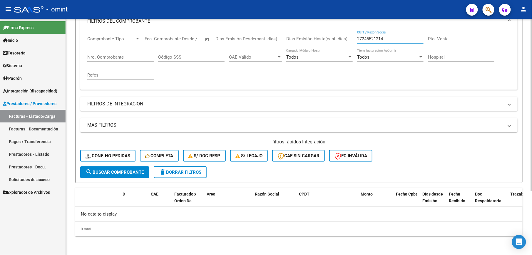
type input "27245521214"
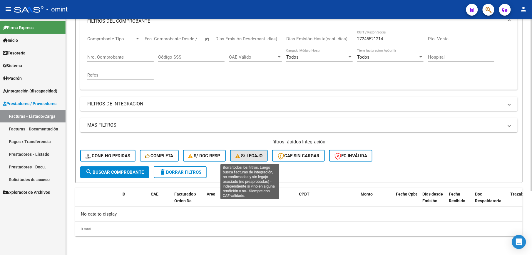
click at [240, 153] on span "S/ legajo" at bounding box center [248, 155] width 27 height 5
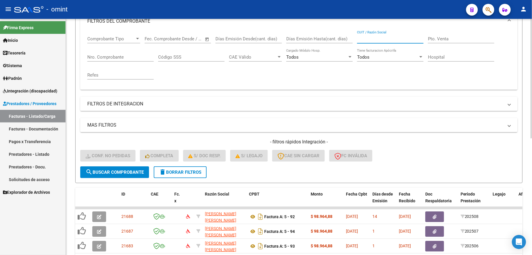
paste input "30711731926"
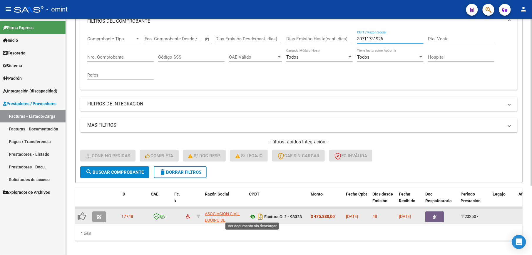
click at [254, 216] on icon at bounding box center [253, 216] width 8 height 7
click at [250, 215] on icon at bounding box center [253, 216] width 8 height 7
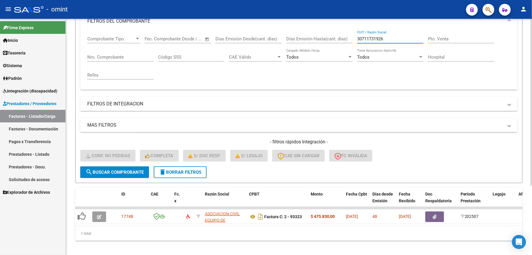
drag, startPoint x: 375, startPoint y: 39, endPoint x: 332, endPoint y: 39, distance: 42.9
click at [332, 39] on div "Comprobante Tipo Comprobante Tipo Fecha inicio – Fecha fin Fec. Comprobante Des…" at bounding box center [298, 58] width 423 height 54
paste input "27418493653"
type input "27418493653"
drag, startPoint x: 388, startPoint y: 38, endPoint x: 332, endPoint y: 39, distance: 56.8
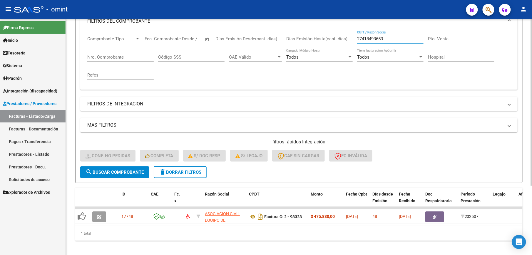
click at [332, 39] on div "Comprobante Tipo Comprobante Tipo Fecha inicio – Fecha fin Fec. Comprobante Des…" at bounding box center [298, 58] width 423 height 54
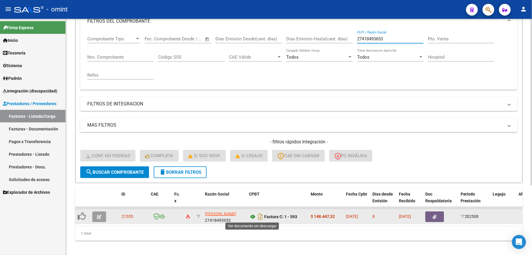
click at [255, 216] on icon at bounding box center [253, 216] width 8 height 7
click at [101, 214] on button "button" at bounding box center [99, 216] width 14 height 11
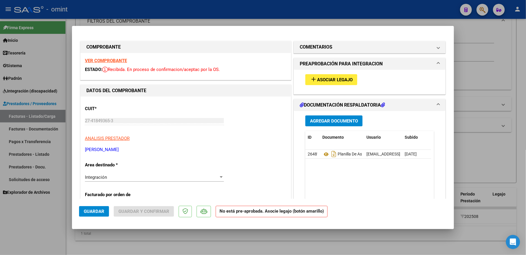
click at [323, 82] on span "Asociar Legajo" at bounding box center [335, 79] width 36 height 5
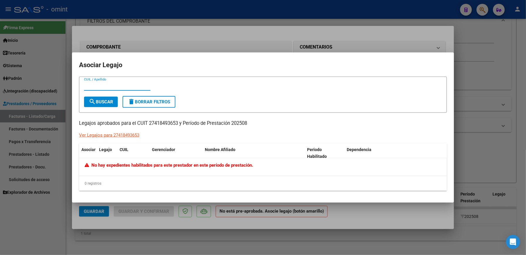
click at [365, 41] on div at bounding box center [263, 127] width 526 height 255
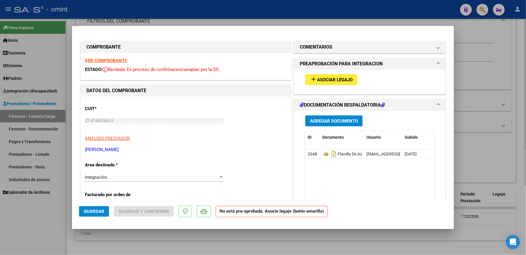
drag, startPoint x: 489, startPoint y: 39, endPoint x: 461, endPoint y: 101, distance: 67.5
click at [489, 41] on div at bounding box center [263, 127] width 526 height 255
type input "$ 0,00"
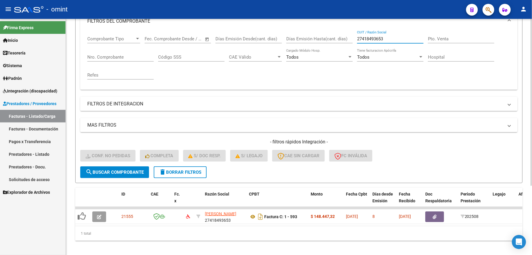
drag, startPoint x: 356, startPoint y: 38, endPoint x: 337, endPoint y: 40, distance: 18.9
click at [340, 40] on div "Comprobante Tipo Comprobante Tipo Fecha inicio – Fecha fin Fec. Comprobante Des…" at bounding box center [298, 58] width 423 height 54
paste input "270657511"
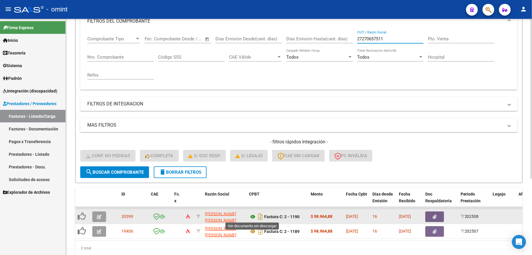
type input "27270657511"
click at [254, 213] on icon at bounding box center [253, 216] width 8 height 7
click at [98, 215] on icon "button" at bounding box center [99, 216] width 4 height 4
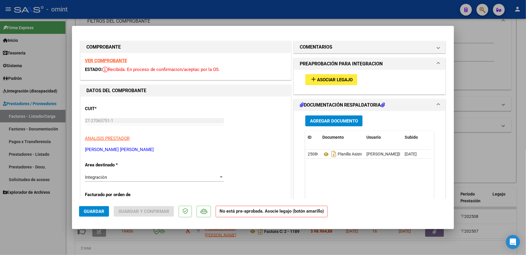
click at [319, 81] on span "Asociar Legajo" at bounding box center [335, 79] width 36 height 5
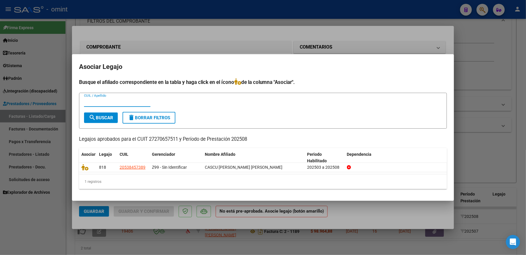
click at [360, 48] on div at bounding box center [263, 127] width 526 height 255
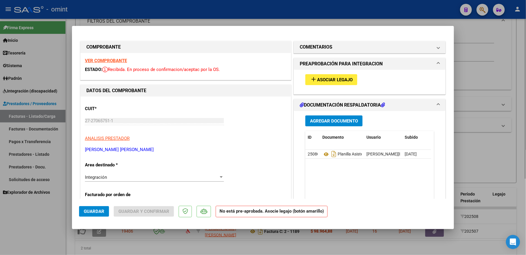
drag, startPoint x: 414, startPoint y: 243, endPoint x: 398, endPoint y: 254, distance: 19.5
click at [414, 243] on div at bounding box center [263, 127] width 526 height 255
type input "$ 0,00"
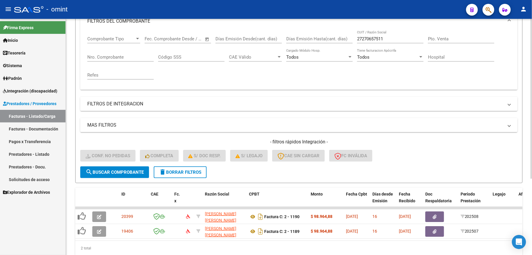
click at [169, 170] on span "delete Borrar Filtros" at bounding box center [180, 171] width 42 height 5
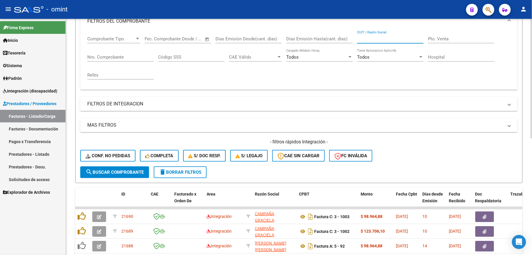
paste input "27328822607"
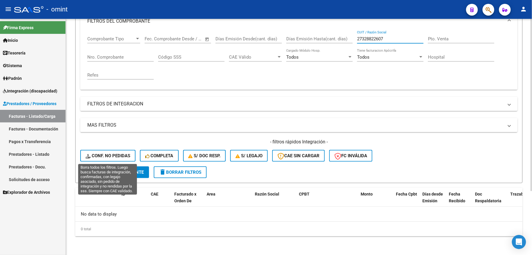
type input "27328822607"
click at [130, 157] on span "Conf. no pedidas" at bounding box center [108, 155] width 45 height 5
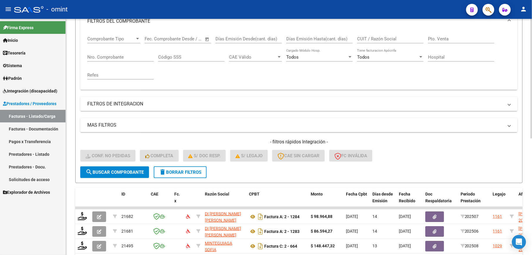
drag, startPoint x: 367, startPoint y: 50, endPoint x: 367, endPoint y: 39, distance: 10.9
paste input "27328822607"
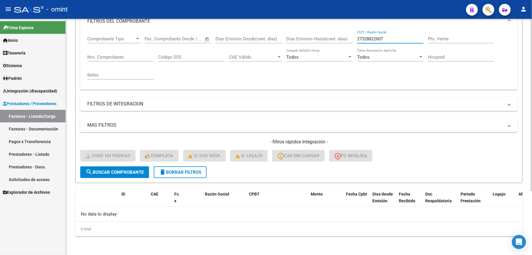
type input "27328822607"
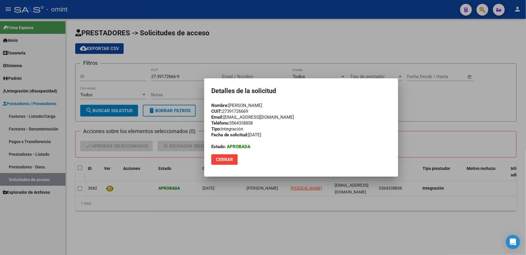
drag, startPoint x: 322, startPoint y: 68, endPoint x: 148, endPoint y: 84, distance: 173.9
click at [317, 69] on div at bounding box center [263, 127] width 526 height 255
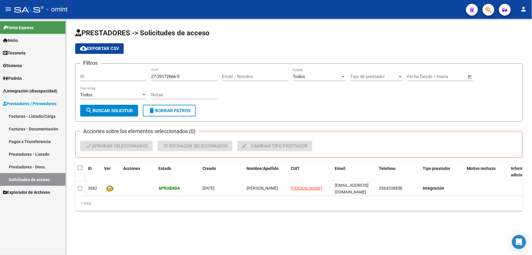
click at [33, 92] on span "Integración (discapacidad)" at bounding box center [30, 91] width 54 height 6
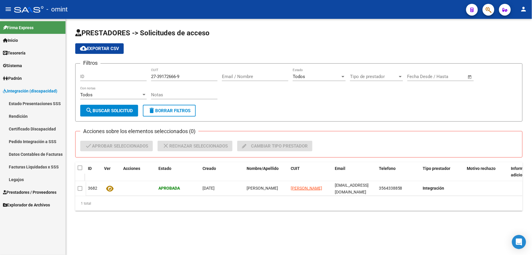
click at [18, 178] on link "Legajos" at bounding box center [33, 179] width 66 height 13
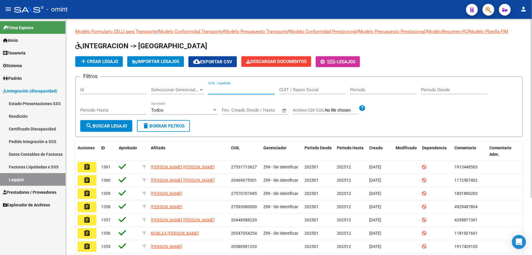
drag, startPoint x: 235, startPoint y: 91, endPoint x: 235, endPoint y: 85, distance: 6.2
click at [235, 88] on input "CUIL / Apellido" at bounding box center [241, 89] width 66 height 5
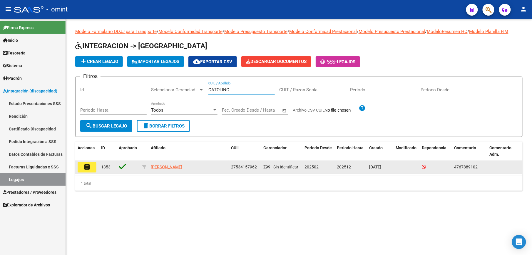
type input "CATOLINO"
click at [89, 168] on mat-icon "assignment" at bounding box center [86, 166] width 7 height 7
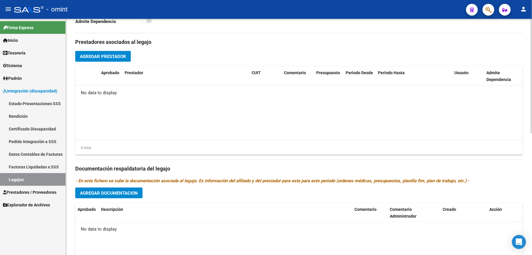
scroll to position [196, 0]
